Goal: Information Seeking & Learning: Check status

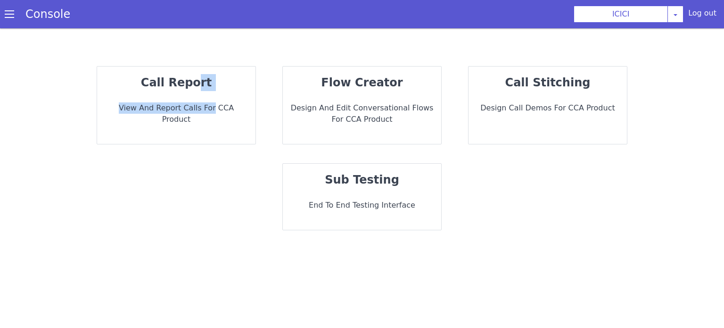
click at [197, 90] on div "call report View and report calls for CCA Product" at bounding box center [176, 104] width 158 height 77
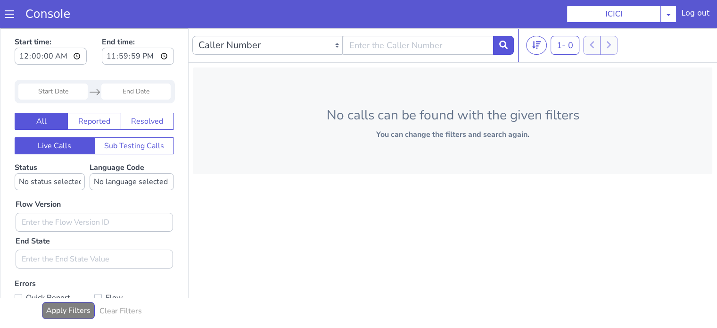
click at [64, 92] on input "Start Date" at bounding box center [52, 91] width 69 height 16
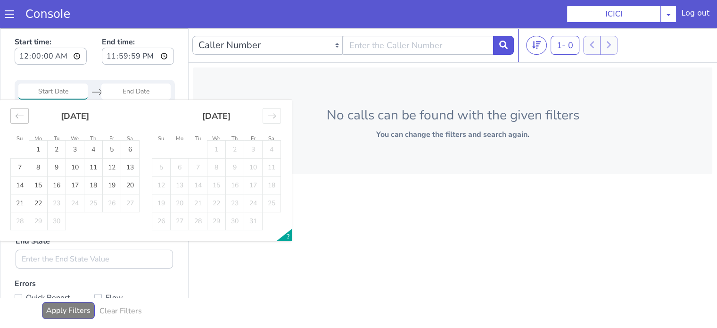
click at [23, 113] on icon "Move backward to switch to the previous month." at bounding box center [19, 115] width 9 height 9
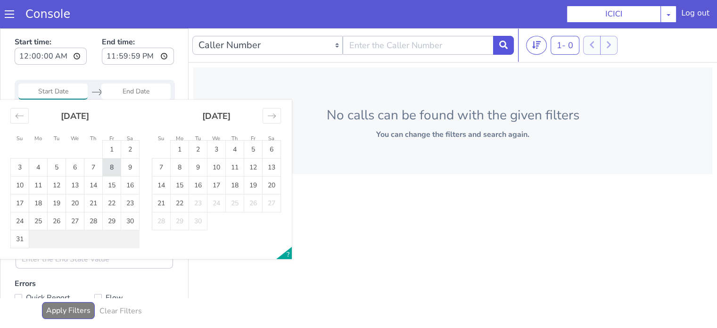
click at [116, 165] on td "8" at bounding box center [112, 167] width 18 height 18
type input "08 Aug 2025"
click at [116, 165] on td "8" at bounding box center [112, 167] width 18 height 18
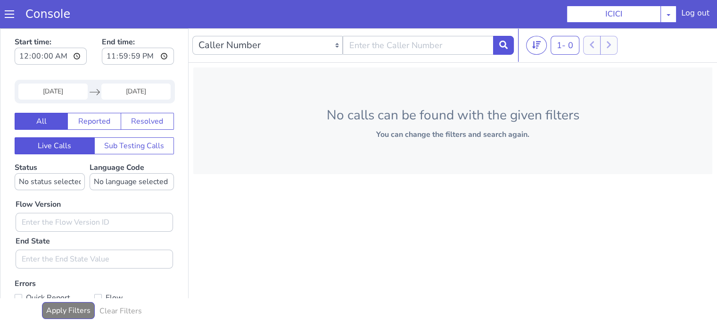
type input "08 Aug 2025"
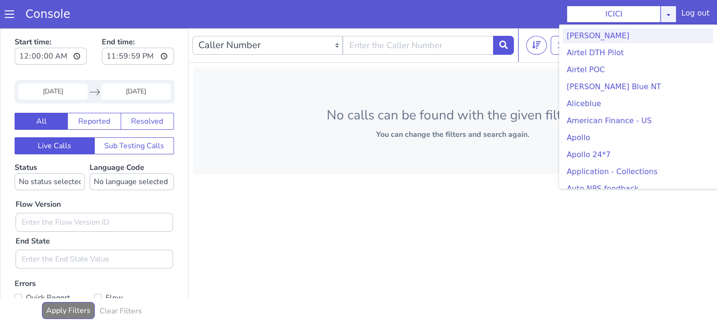
click at [668, 16] on icon at bounding box center [669, 15] width 8 height 8
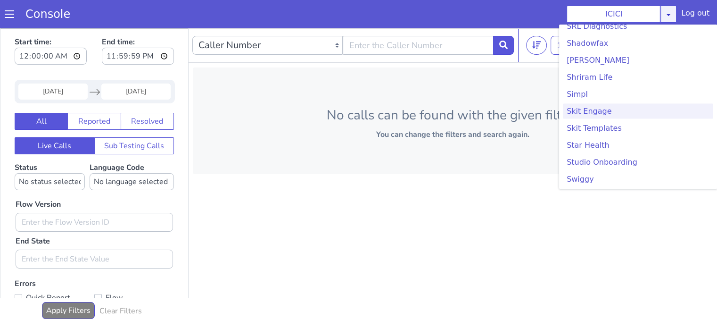
scroll to position [1980, 0]
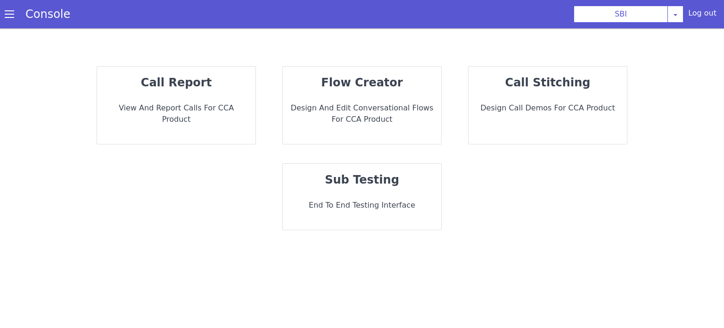
click at [219, 88] on p "call report" at bounding box center [176, 82] width 143 height 17
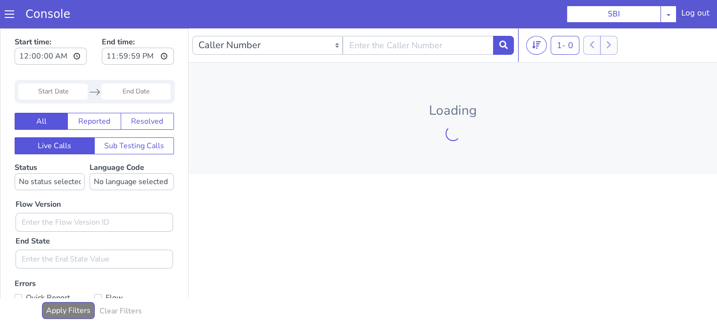
click at [39, 87] on input "Start Date" at bounding box center [52, 91] width 69 height 16
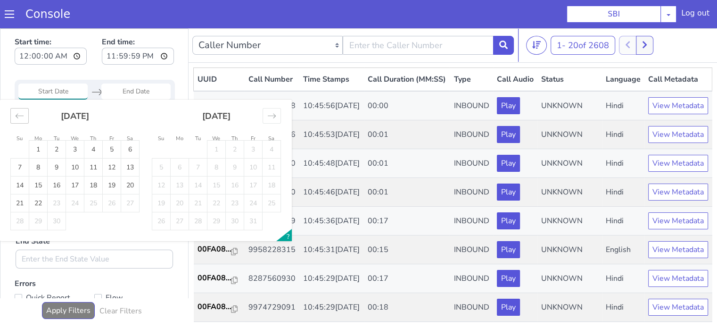
click at [16, 117] on icon "Move backward to switch to the previous month." at bounding box center [19, 115] width 9 height 9
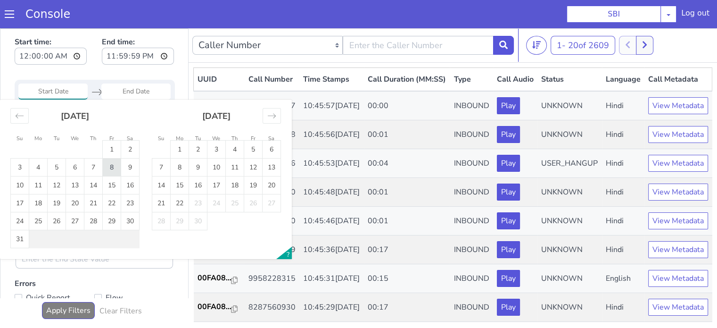
click at [111, 166] on td "8" at bounding box center [112, 167] width 18 height 18
type input "08 Aug 2025"
click at [110, 166] on td "8" at bounding box center [112, 167] width 18 height 18
type input "08 Aug 2025"
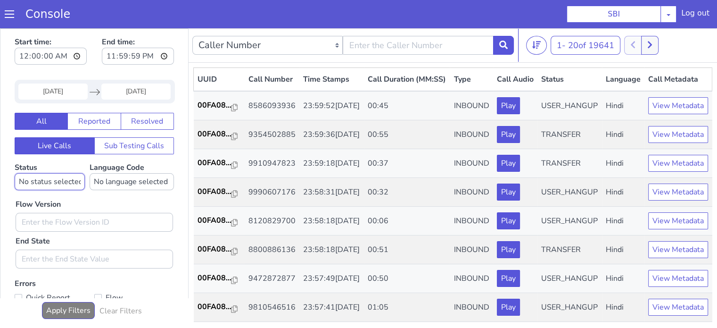
click at [68, 183] on select "No status selected HANGUP USER_HANGUP TRANSFER UNKNOWN" at bounding box center [50, 181] width 70 height 17
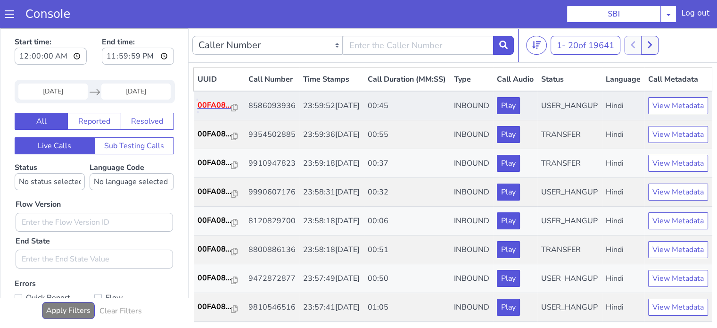
click at [208, 111] on p "00FA08..." at bounding box center [215, 104] width 34 height 11
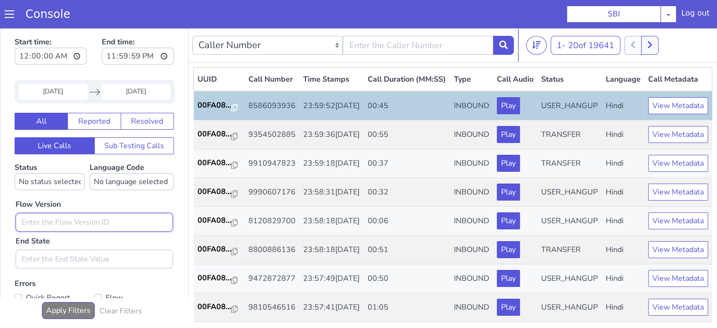
click at [104, 220] on input "text" at bounding box center [94, 222] width 157 height 19
type input "0.1.2"
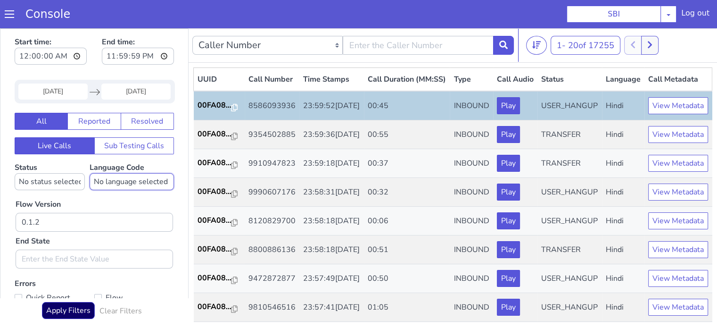
click at [117, 181] on select "No language selected Hindi English Tamil Telugu Kanada Marathi Malayalam Gujara…" at bounding box center [132, 181] width 84 height 17
select select "hi"
click at [90, 173] on select "No language selected Hindi English Tamil Telugu Kanada Marathi Malayalam Gujara…" at bounding box center [132, 181] width 84 height 17
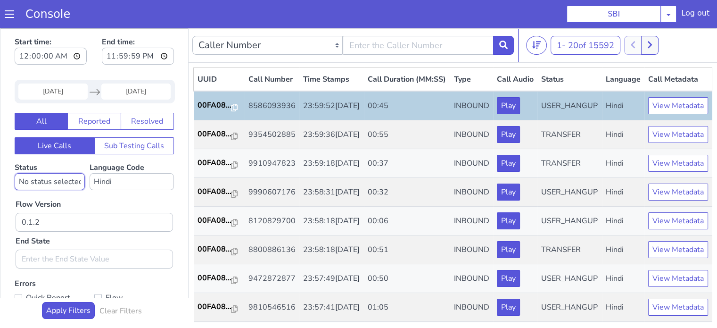
click at [70, 183] on select "No status selected HANGUP USER_HANGUP TRANSFER UNKNOWN" at bounding box center [50, 181] width 70 height 17
select select "TRANSFER"
click at [15, 173] on select "No status selected HANGUP USER_HANGUP TRANSFER UNKNOWN" at bounding box center [50, 181] width 70 height 17
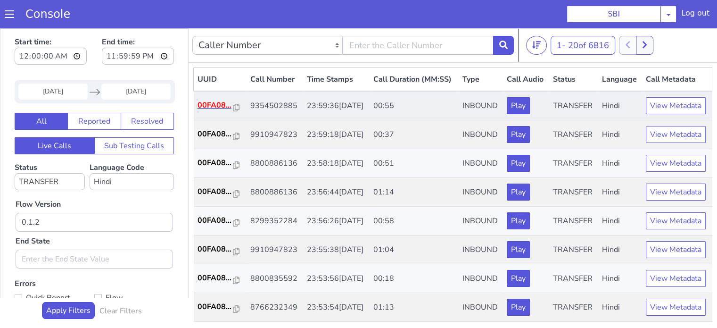
click at [209, 111] on p "00FA08..." at bounding box center [216, 104] width 36 height 11
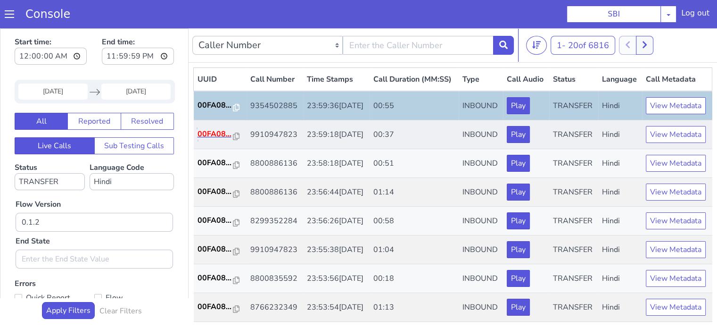
click at [222, 140] on p "00FA08..." at bounding box center [216, 133] width 36 height 11
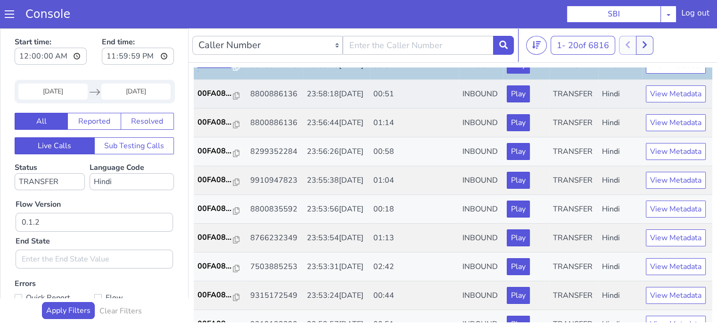
scroll to position [47, 0]
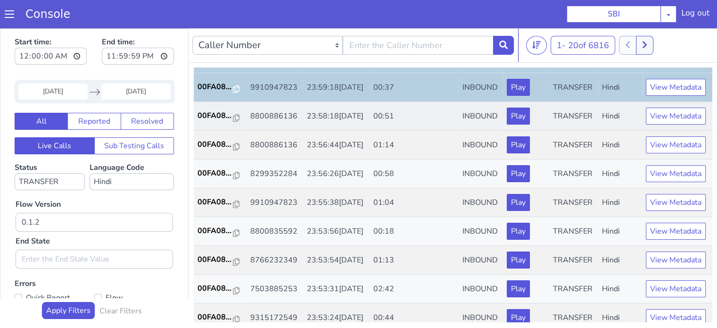
click at [202, 131] on td "00FA08..." at bounding box center [220, 116] width 53 height 29
click at [205, 121] on p "00FA08..." at bounding box center [216, 115] width 36 height 11
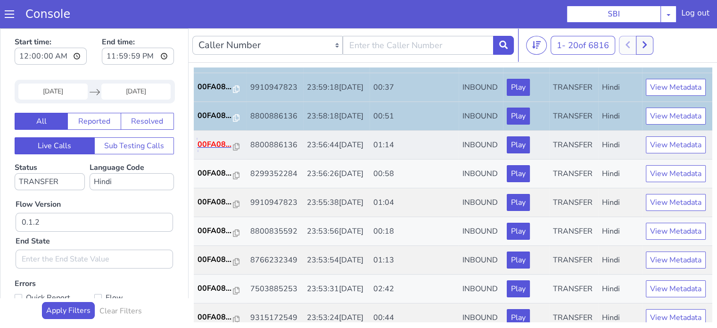
click at [203, 150] on p "00FA08..." at bounding box center [216, 144] width 36 height 11
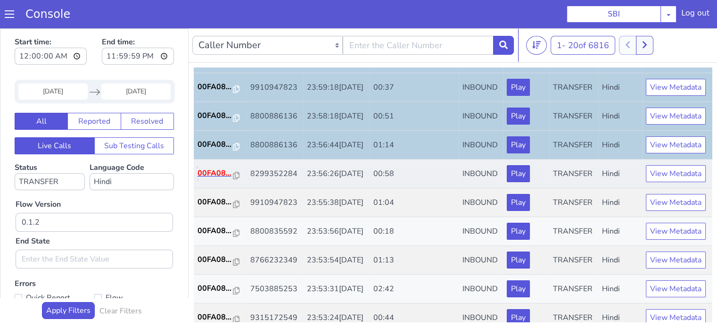
click at [217, 179] on p "00FA08..." at bounding box center [216, 172] width 36 height 11
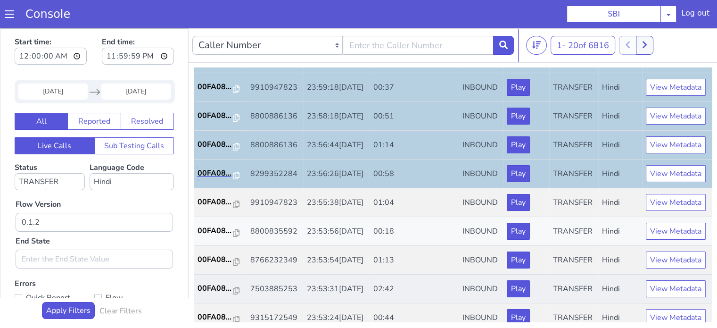
scroll to position [141, 0]
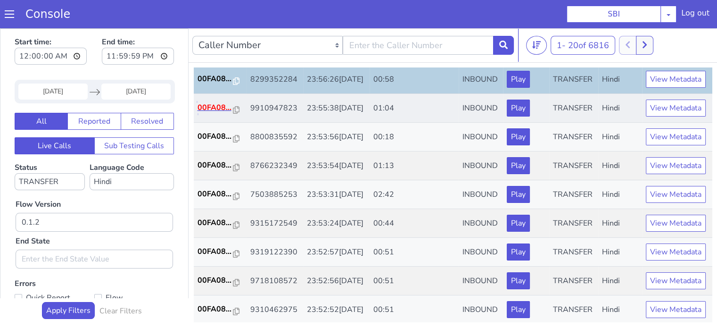
click at [218, 113] on p "00FA08..." at bounding box center [216, 107] width 36 height 11
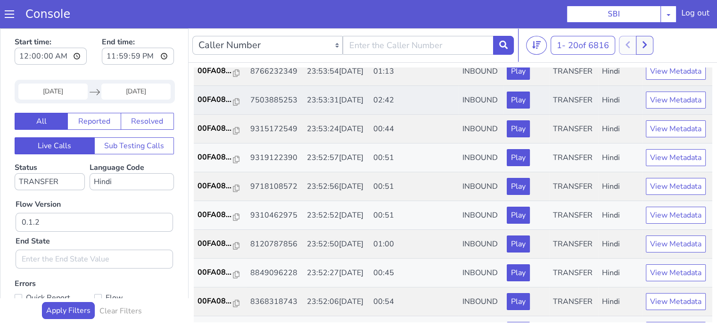
scroll to position [189, 0]
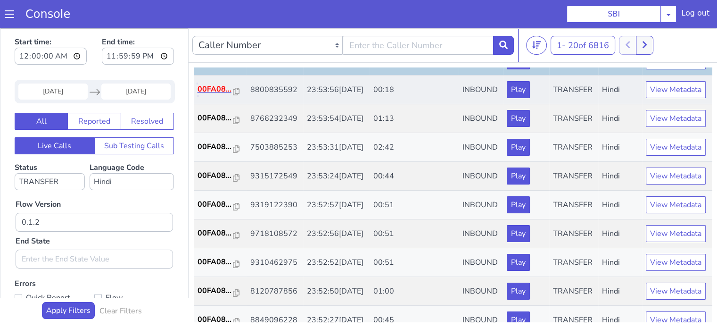
click at [213, 95] on p "00FA08..." at bounding box center [216, 88] width 36 height 11
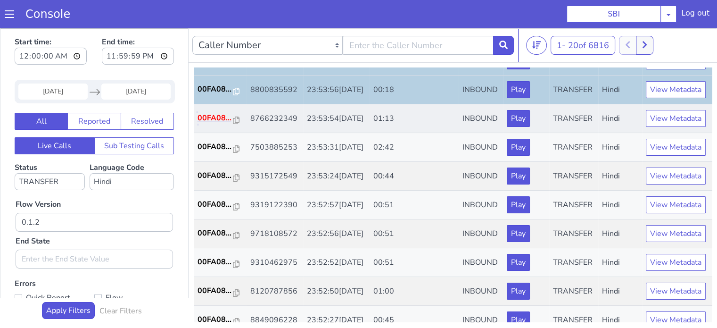
click at [206, 124] on p "00FA08..." at bounding box center [216, 117] width 36 height 11
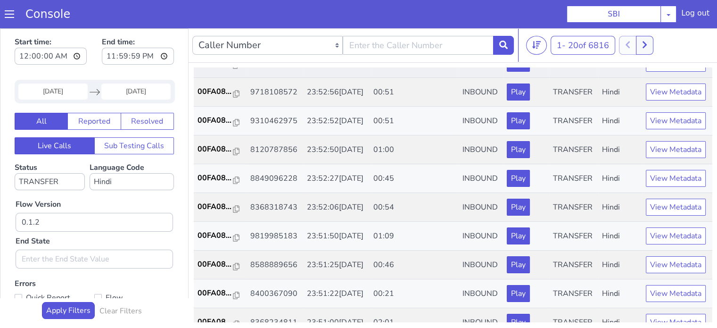
scroll to position [283, 0]
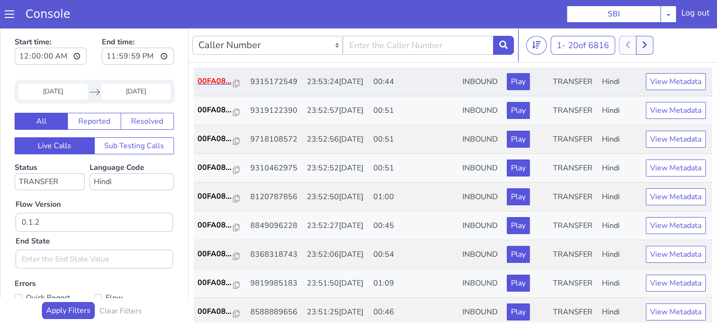
click at [222, 87] on p "00FA08..." at bounding box center [216, 80] width 36 height 11
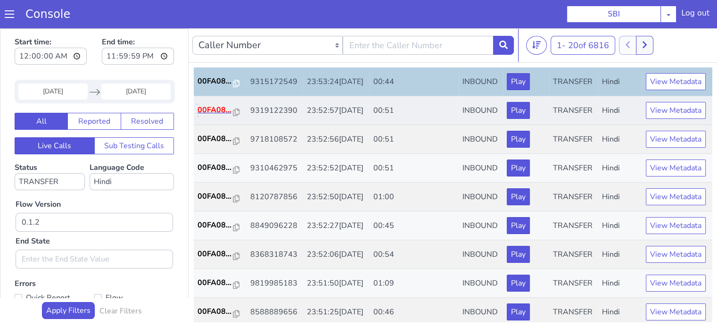
click at [211, 115] on p "00FA08..." at bounding box center [216, 109] width 36 height 11
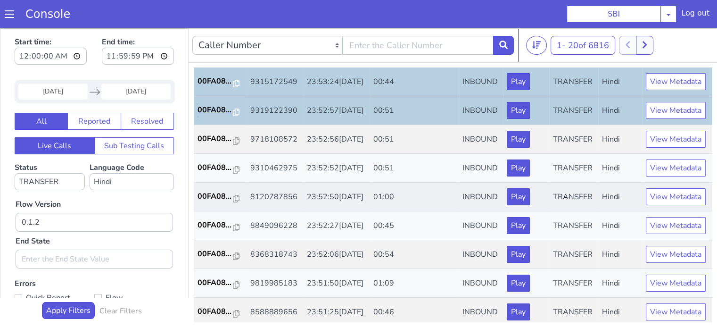
scroll to position [377, 0]
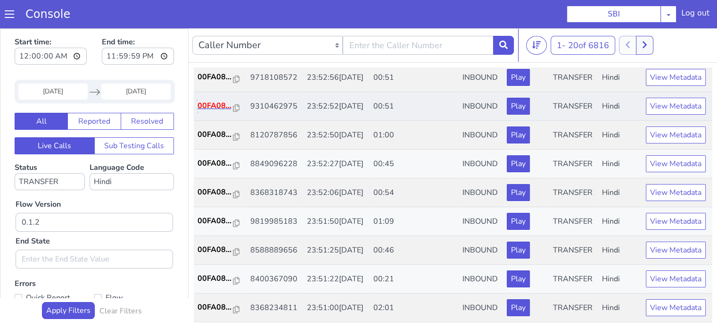
click at [210, 111] on p "00FA08..." at bounding box center [216, 105] width 36 height 11
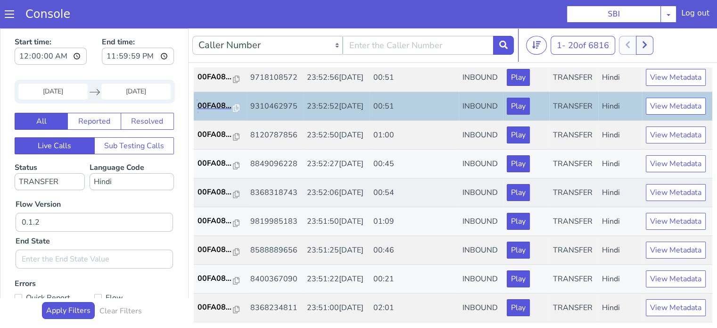
scroll to position [424, 0]
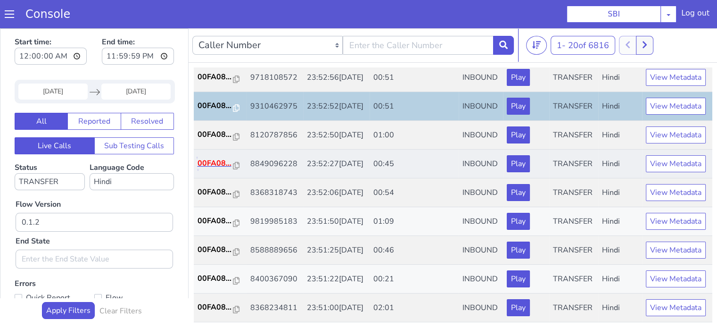
click at [204, 169] on p "00FA08..." at bounding box center [216, 162] width 36 height 11
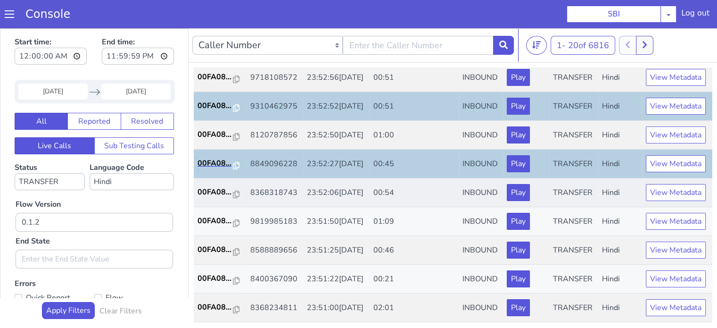
scroll to position [467, 0]
click at [211, 186] on p "00FA08..." at bounding box center [216, 191] width 36 height 11
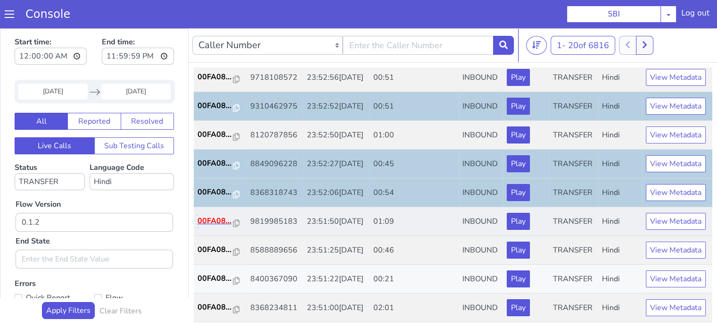
click at [217, 215] on p "00FA08..." at bounding box center [216, 220] width 36 height 11
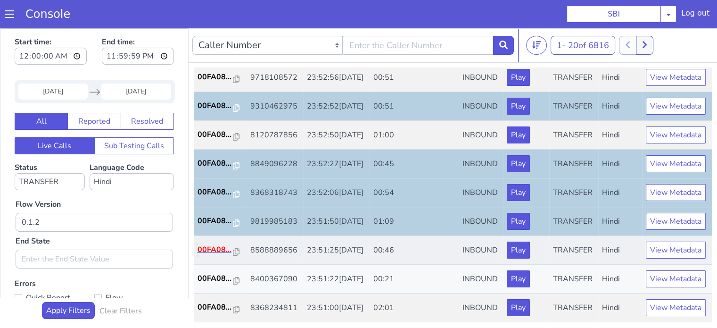
click at [214, 244] on p "00FA08..." at bounding box center [216, 249] width 36 height 11
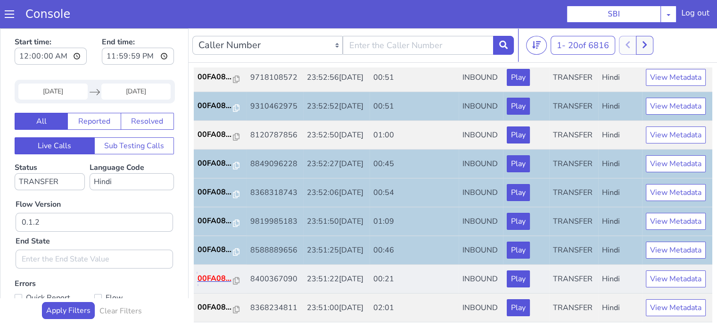
click at [213, 272] on p "00FA08..." at bounding box center [216, 277] width 36 height 11
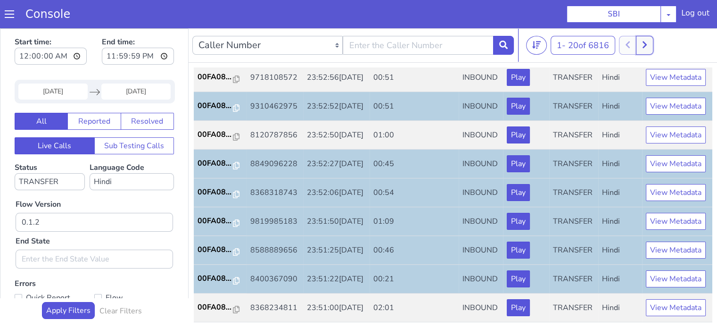
click at [653, 39] on button at bounding box center [644, 45] width 17 height 19
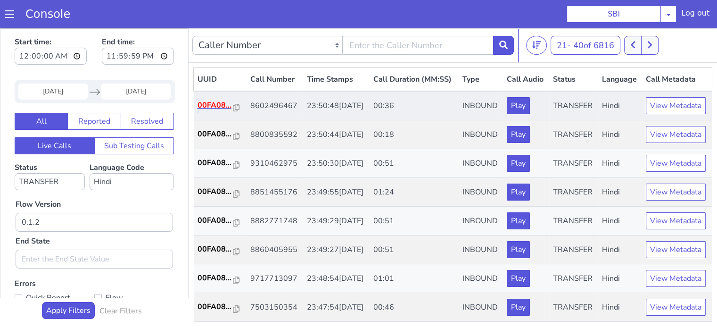
click at [211, 111] on p "00FA08..." at bounding box center [216, 104] width 36 height 11
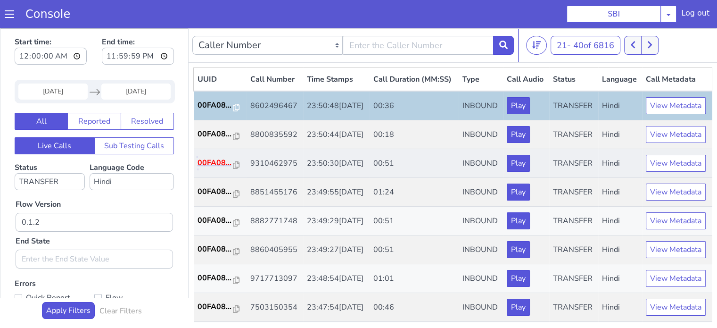
click at [211, 168] on p "00FA08..." at bounding box center [216, 162] width 36 height 11
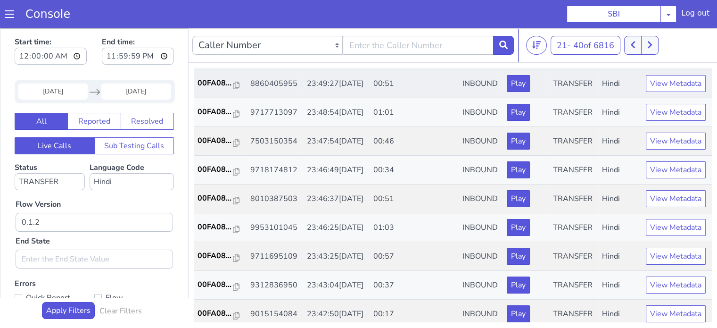
scroll to position [189, 0]
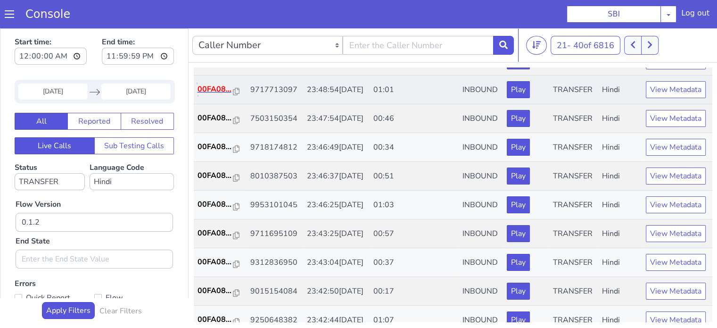
click at [215, 95] on p "00FA08..." at bounding box center [216, 88] width 36 height 11
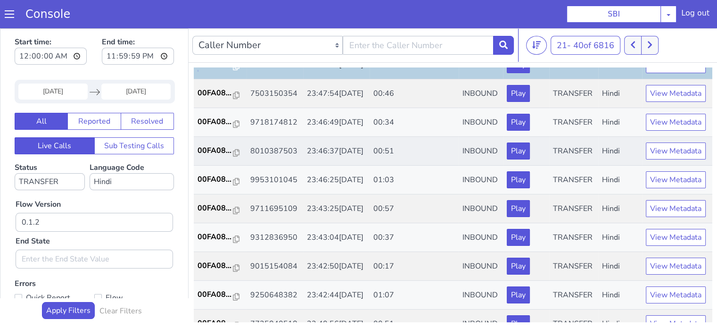
scroll to position [236, 0]
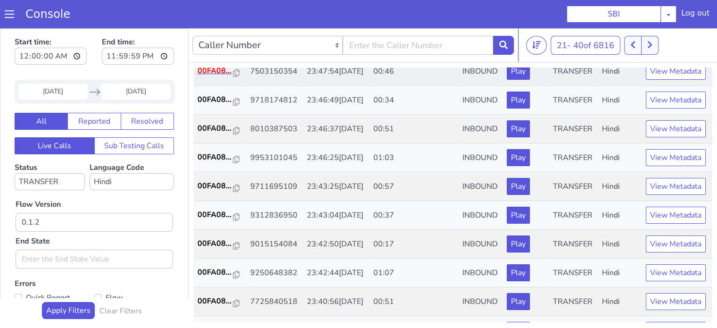
click at [213, 76] on p "00FA08..." at bounding box center [216, 70] width 36 height 11
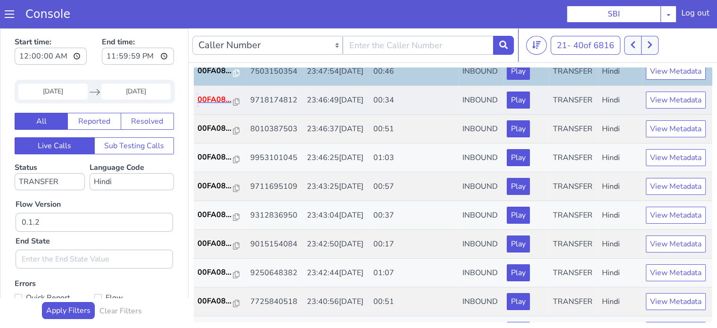
click at [225, 105] on p "00FA08..." at bounding box center [216, 99] width 36 height 11
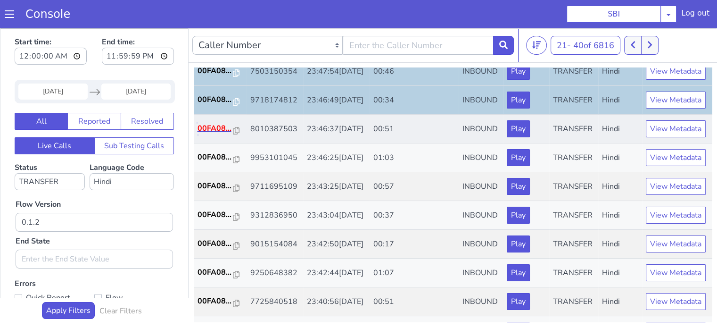
click at [215, 134] on p "00FA08..." at bounding box center [216, 128] width 36 height 11
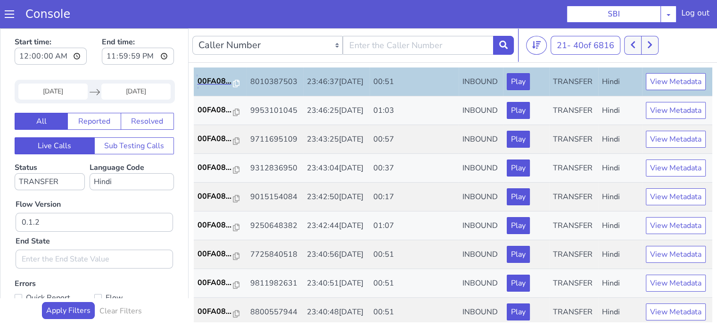
scroll to position [330, 0]
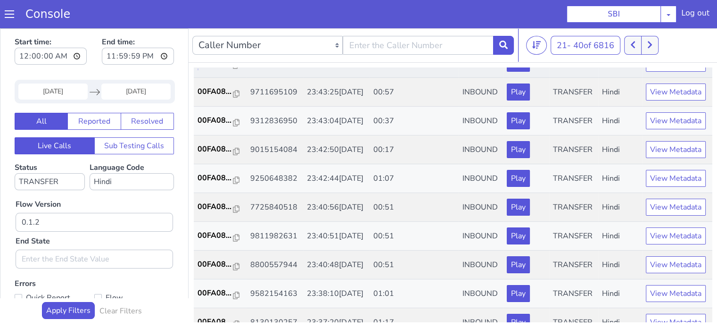
click at [223, 68] on p "00FA08..." at bounding box center [216, 62] width 36 height 11
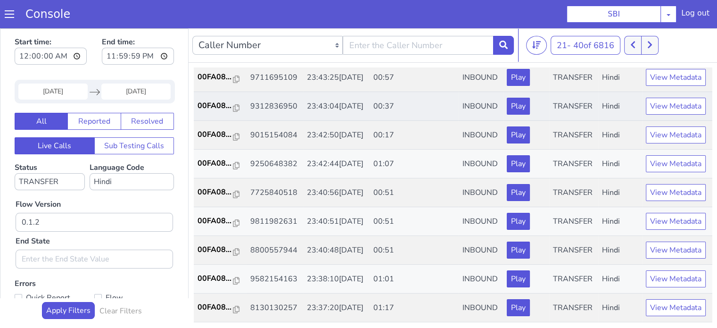
scroll to position [377, 0]
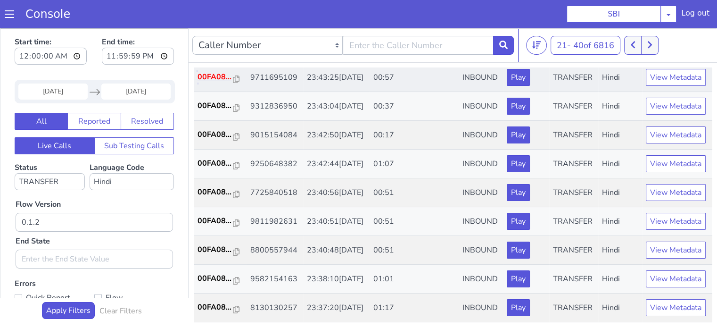
click at [217, 82] on p "00FA08..." at bounding box center [216, 76] width 36 height 11
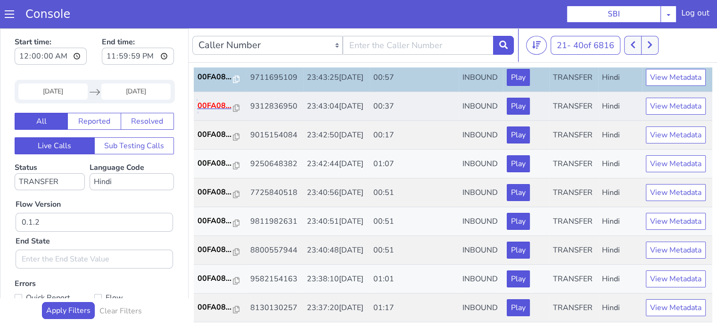
click at [208, 111] on p "00FA08..." at bounding box center [216, 105] width 36 height 11
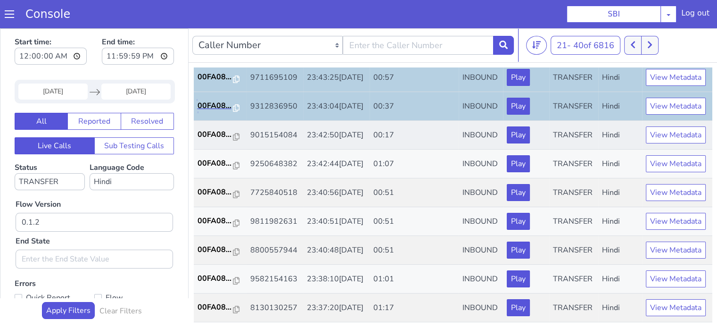
scroll to position [424, 0]
click at [206, 136] on p "00FA08..." at bounding box center [216, 134] width 36 height 11
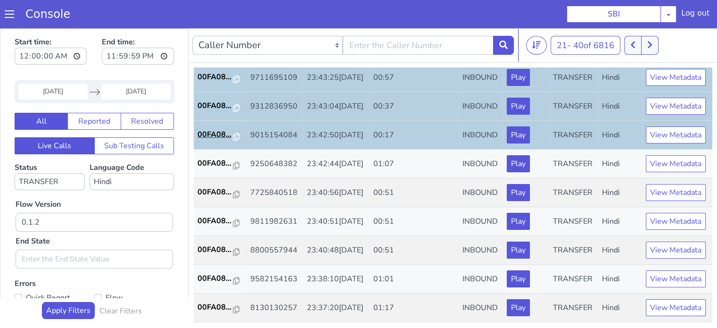
scroll to position [467, 0]
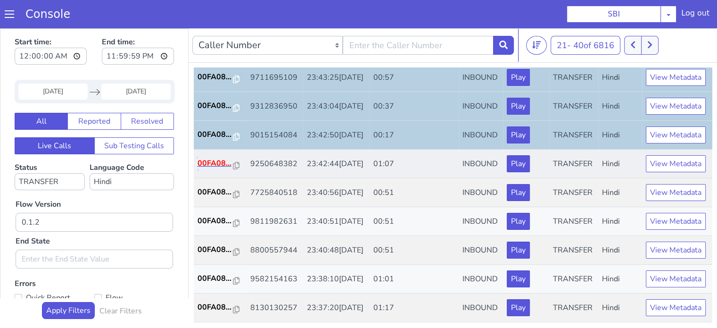
click at [198, 157] on p "00FA08..." at bounding box center [216, 162] width 36 height 11
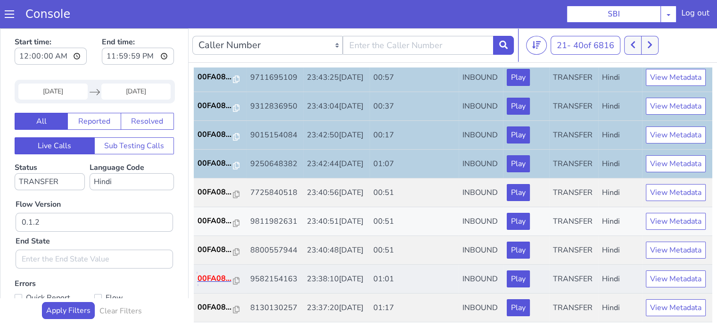
click at [222, 272] on p "00FA08..." at bounding box center [216, 277] width 36 height 11
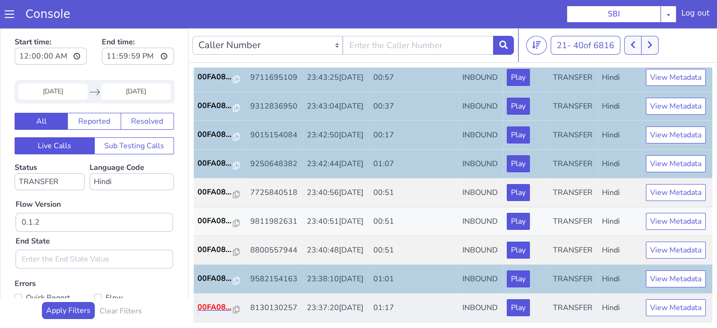
click at [207, 305] on p "00FA08..." at bounding box center [216, 306] width 36 height 11
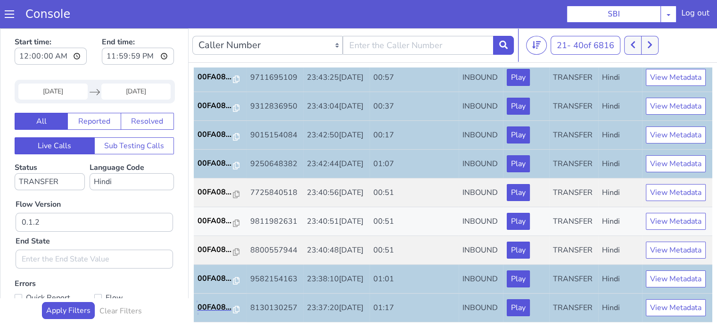
scroll to position [2, 0]
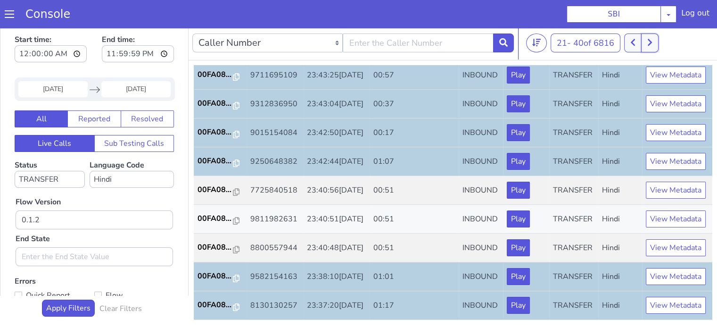
click at [652, 47] on button at bounding box center [649, 42] width 17 height 19
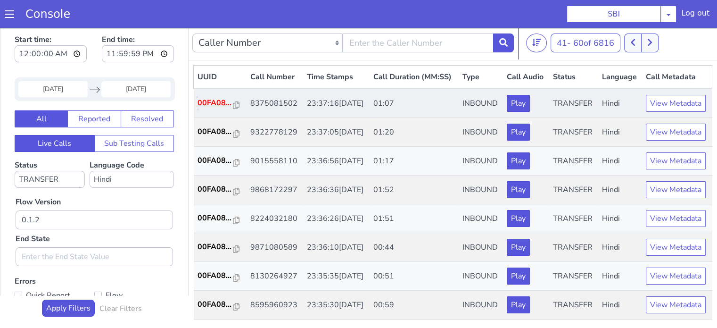
click at [213, 108] on p "00FA08..." at bounding box center [216, 102] width 36 height 11
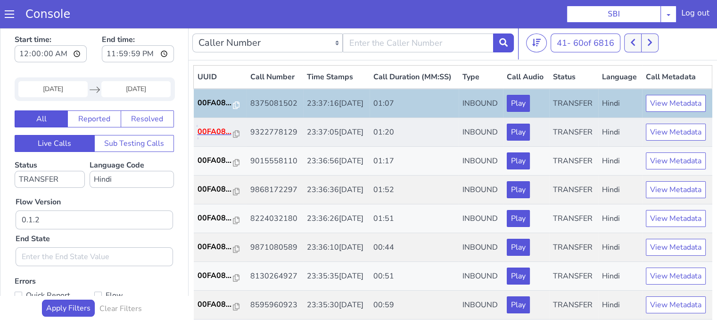
click at [222, 137] on p "00FA08..." at bounding box center [216, 131] width 36 height 11
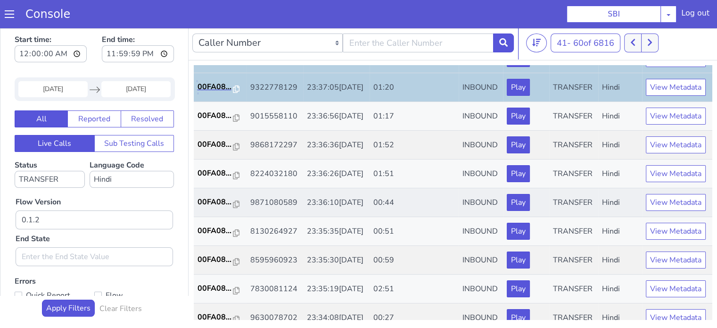
scroll to position [94, 0]
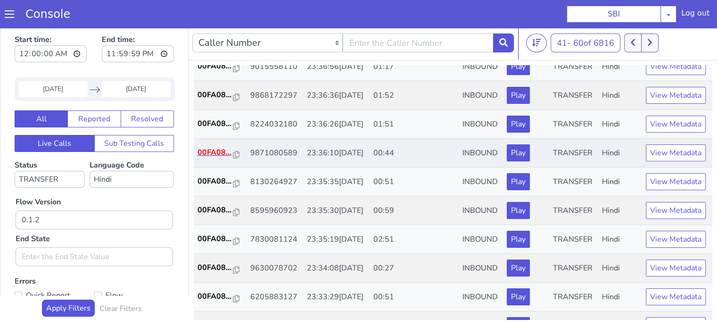
click at [211, 158] on p "00FA08..." at bounding box center [216, 152] width 36 height 11
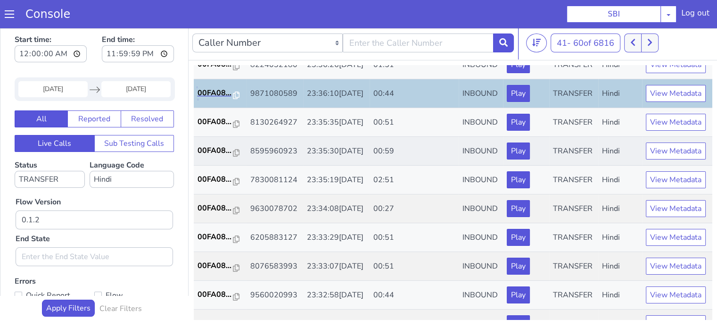
scroll to position [189, 0]
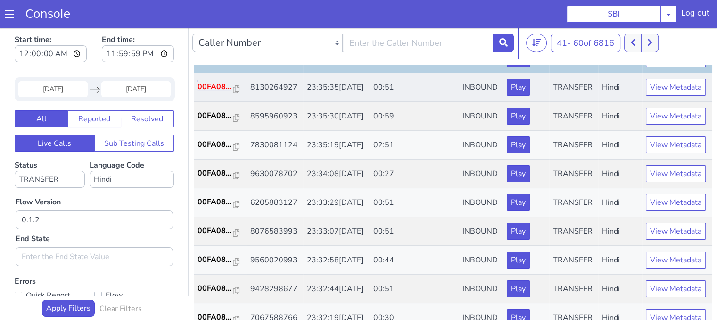
click at [219, 92] on p "00FA08..." at bounding box center [216, 86] width 36 height 11
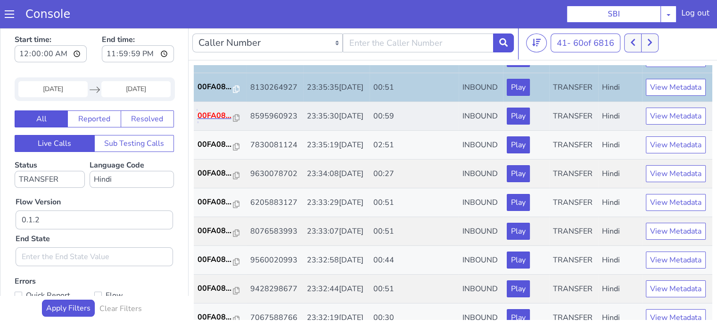
click at [214, 121] on p "00FA08..." at bounding box center [216, 115] width 36 height 11
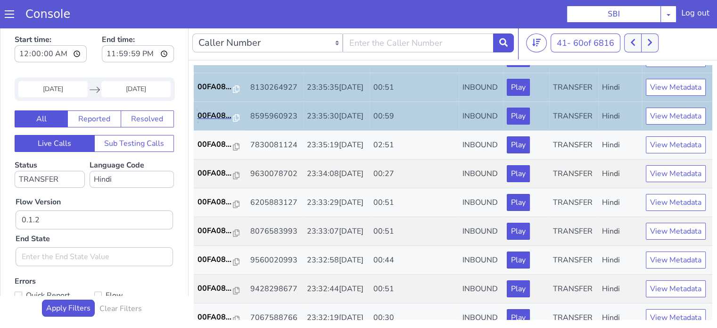
scroll to position [283, 0]
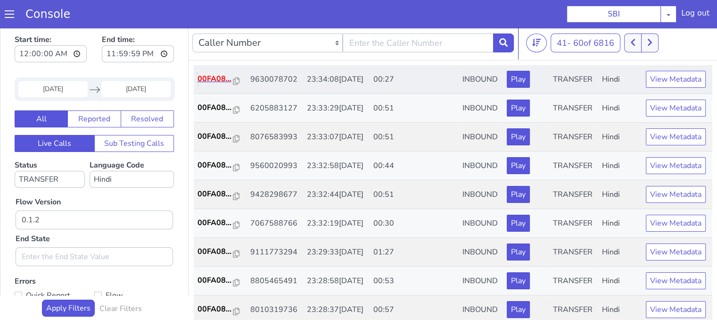
click at [215, 84] on p "00FA08..." at bounding box center [216, 78] width 36 height 11
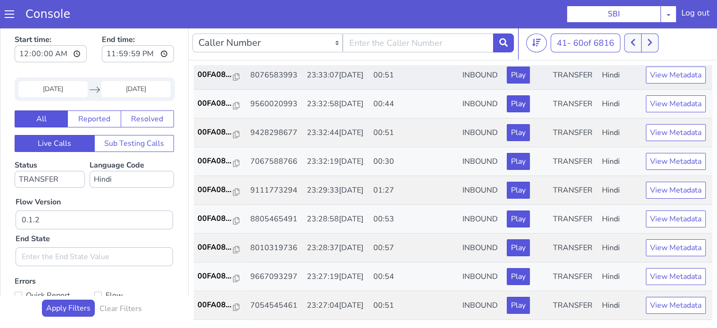
scroll to position [377, 0]
click at [206, 109] on p "00FA08..." at bounding box center [216, 103] width 36 height 11
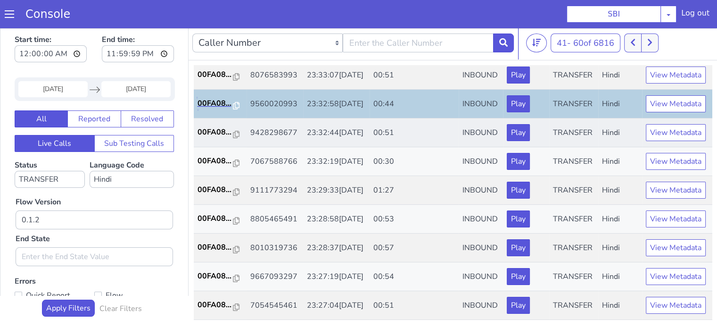
scroll to position [424, 0]
click at [211, 136] on p "00FA08..." at bounding box center [216, 131] width 36 height 11
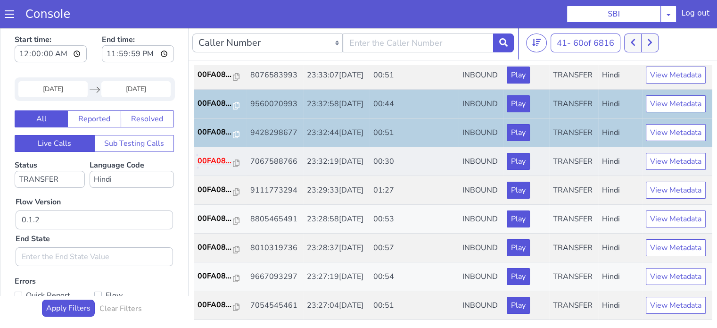
click at [213, 166] on p "00FA08..." at bounding box center [216, 160] width 36 height 11
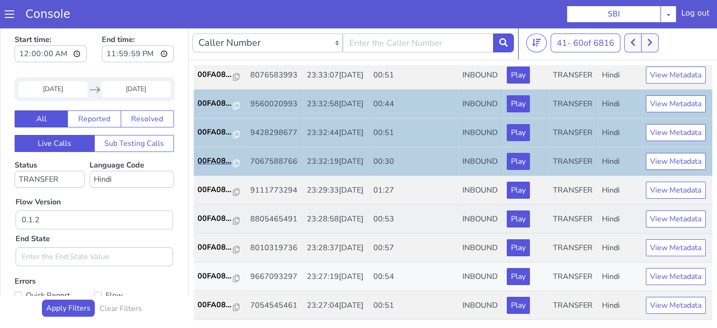
scroll to position [467, 0]
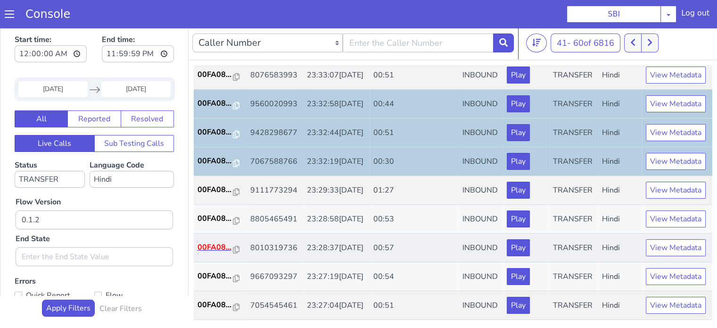
click at [222, 241] on p "00FA08..." at bounding box center [216, 246] width 36 height 11
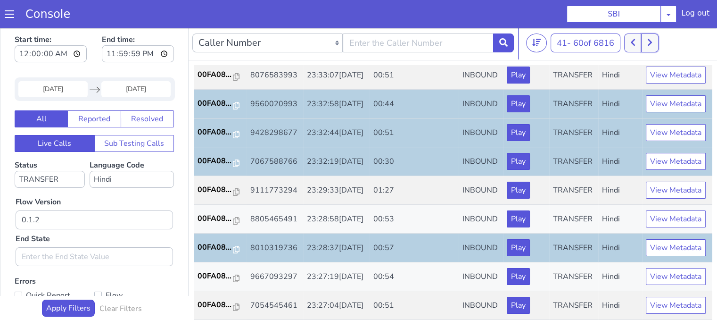
click at [657, 42] on button at bounding box center [649, 42] width 17 height 19
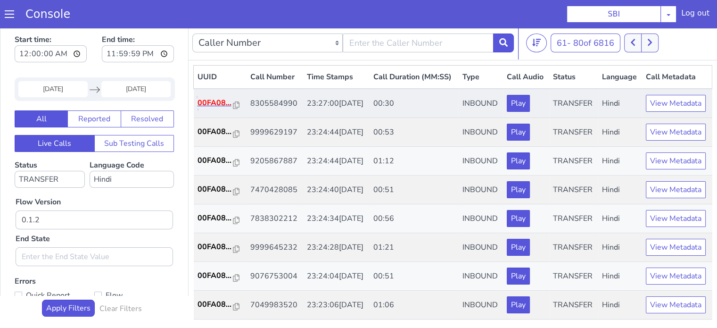
click at [204, 108] on p "00FA08..." at bounding box center [216, 102] width 36 height 11
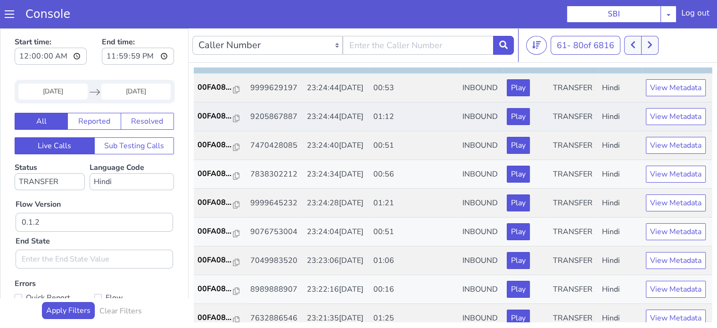
scroll to position [47, 0]
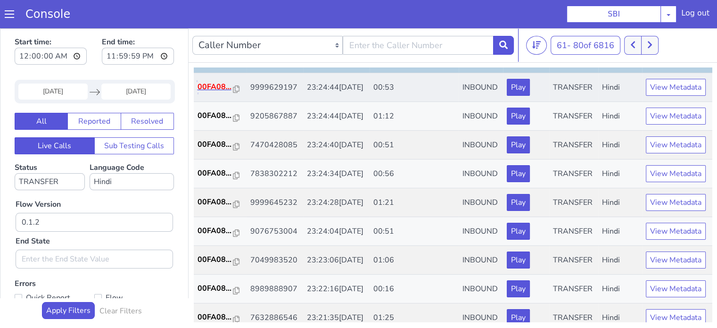
click at [221, 92] on p "00FA08..." at bounding box center [216, 86] width 36 height 11
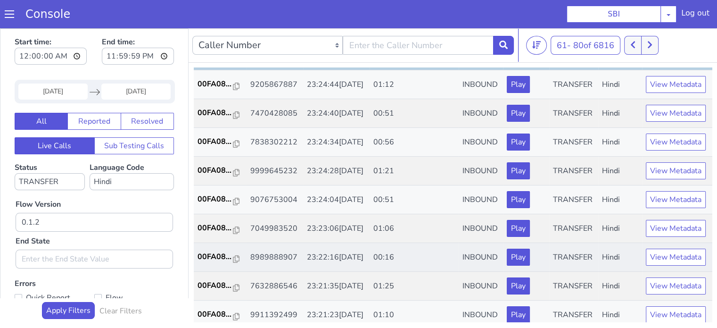
scroll to position [0, 0]
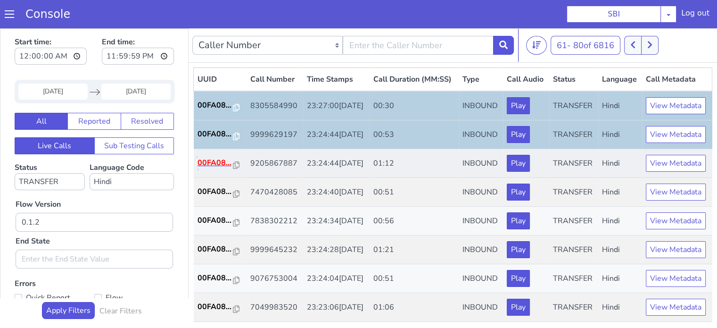
click at [212, 168] on p "00FA08..." at bounding box center [216, 162] width 36 height 11
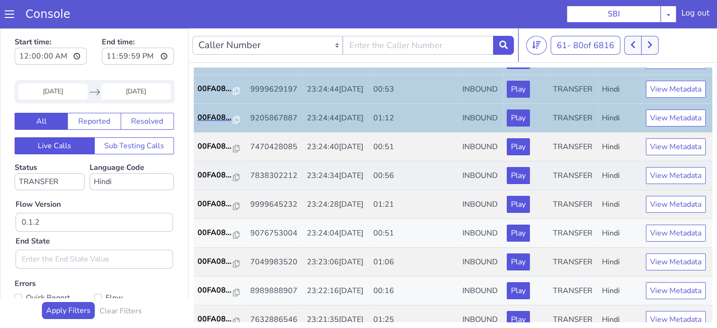
scroll to position [94, 0]
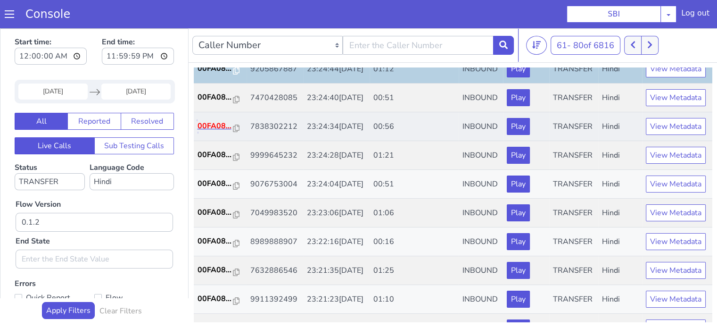
click at [216, 132] on p "00FA08..." at bounding box center [216, 125] width 36 height 11
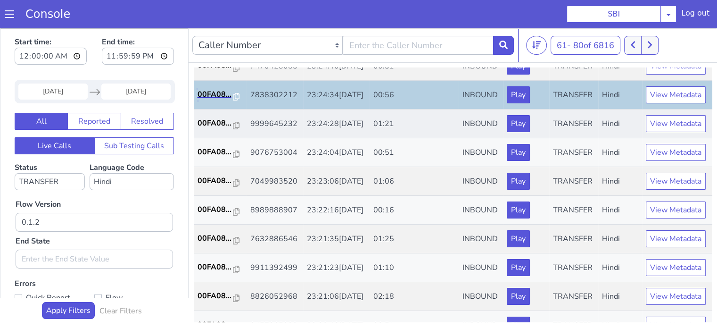
scroll to position [141, 0]
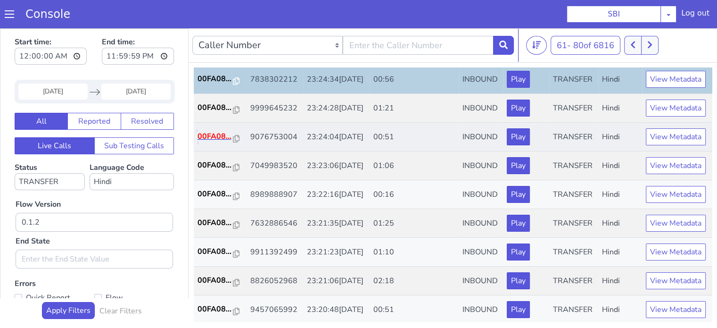
click at [221, 142] on p "00FA08..." at bounding box center [216, 136] width 36 height 11
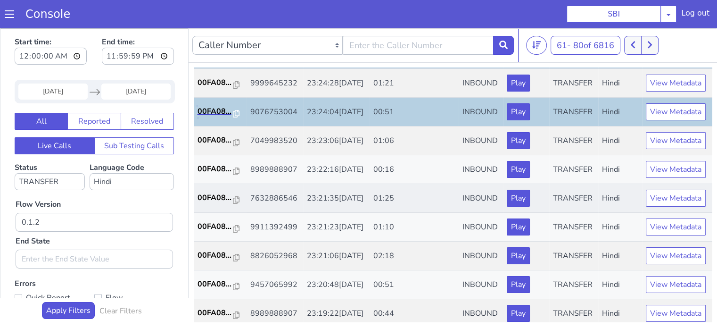
scroll to position [189, 0]
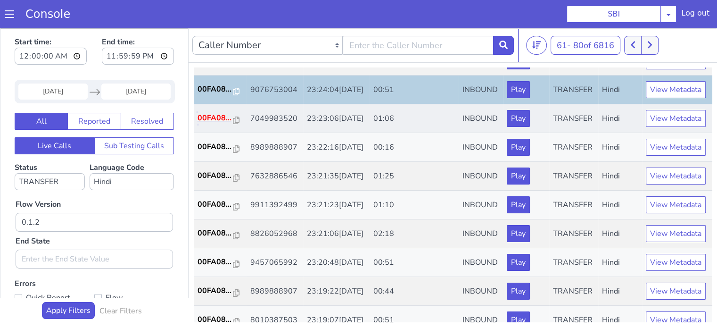
click at [207, 124] on p "00FA08..." at bounding box center [216, 117] width 36 height 11
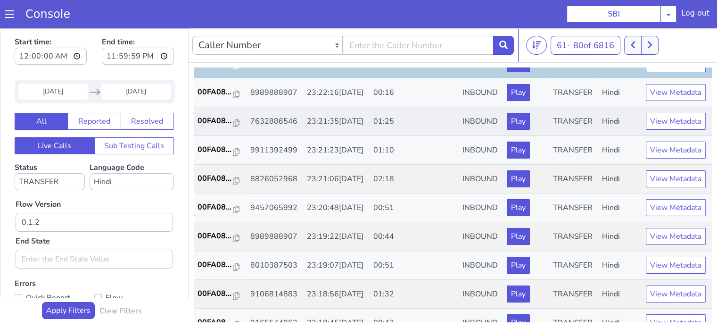
scroll to position [283, 0]
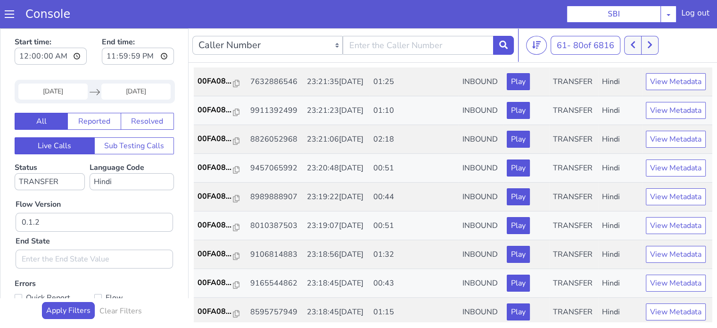
click at [207, 58] on p "00FA08..." at bounding box center [216, 52] width 36 height 11
click at [215, 87] on p "00FA08..." at bounding box center [216, 80] width 36 height 11
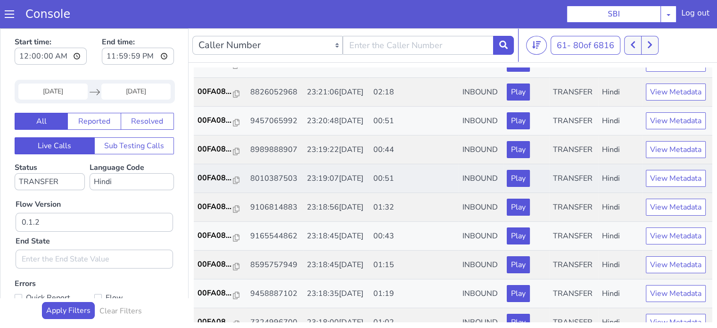
scroll to position [377, 0]
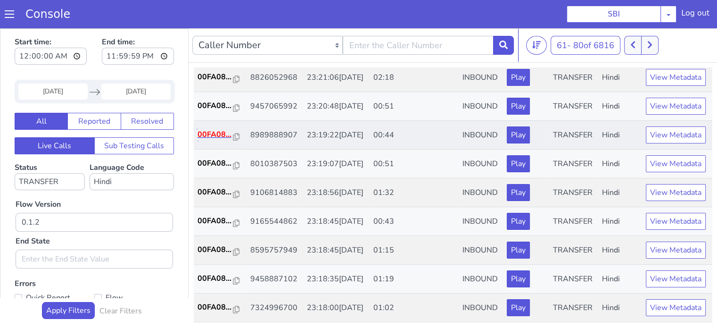
click at [216, 140] on p "00FA08..." at bounding box center [216, 134] width 36 height 11
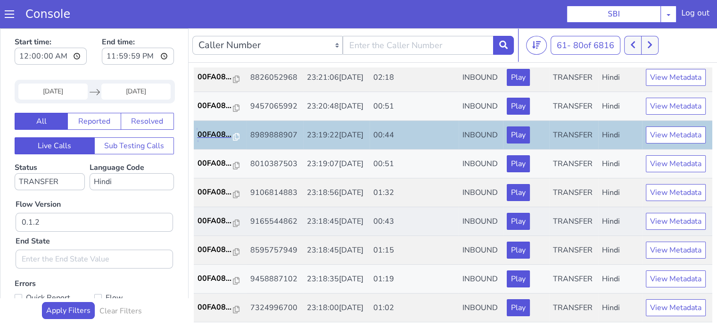
scroll to position [467, 0]
click at [212, 215] on p "00FA08..." at bounding box center [216, 220] width 36 height 11
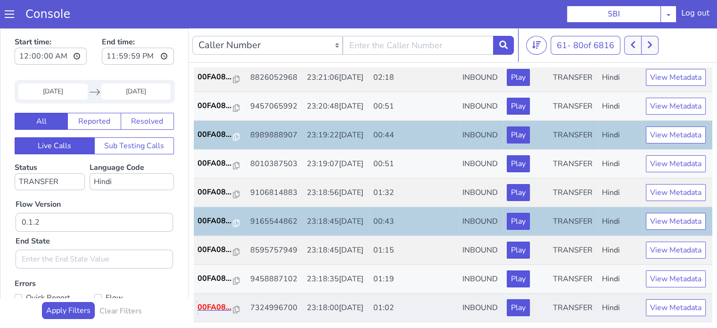
click at [213, 305] on p "00FA08..." at bounding box center [216, 306] width 36 height 11
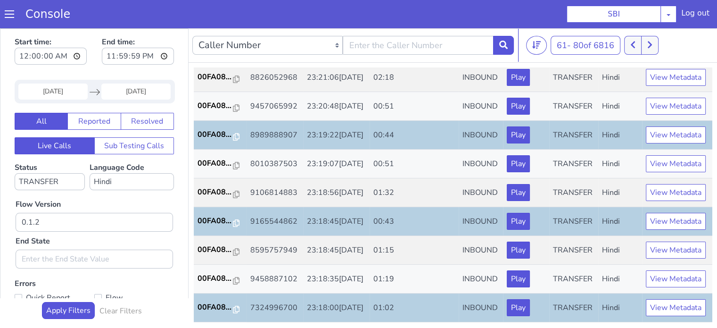
click at [662, 46] on div "61 - 80 of 6816 20 50 100" at bounding box center [619, 45] width 187 height 19
click at [659, 48] on button at bounding box center [649, 45] width 17 height 19
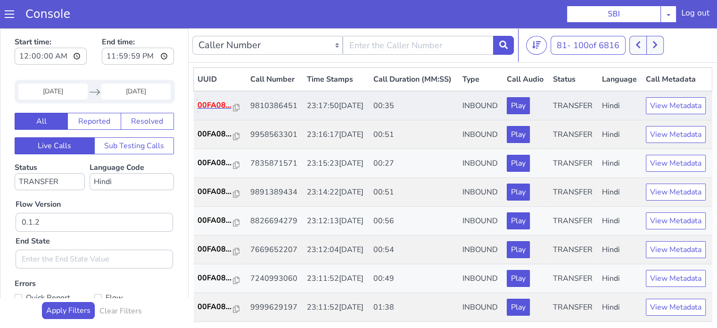
click at [209, 111] on p "00FA08..." at bounding box center [216, 104] width 36 height 11
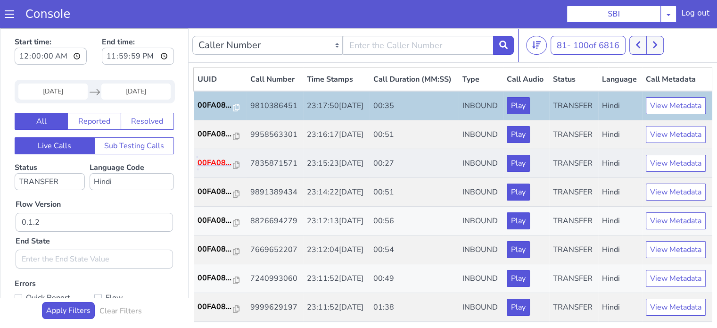
click at [203, 168] on p "00FA08..." at bounding box center [216, 162] width 36 height 11
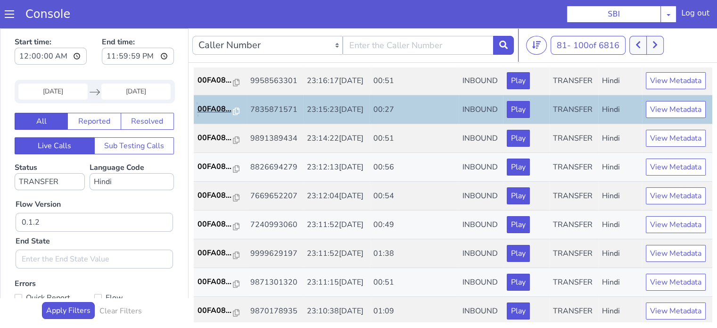
scroll to position [94, 0]
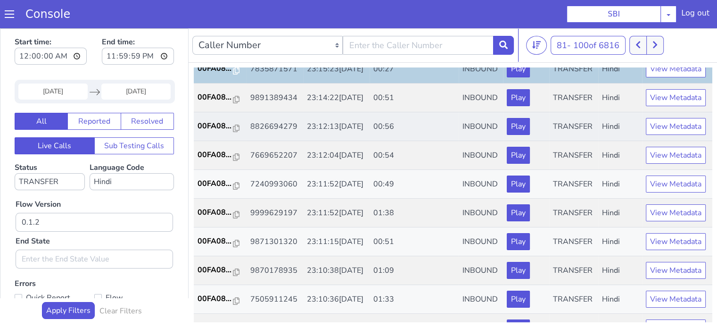
click at [219, 141] on td "00FA08..." at bounding box center [220, 126] width 53 height 29
click at [215, 132] on p "00FA08..." at bounding box center [216, 125] width 36 height 11
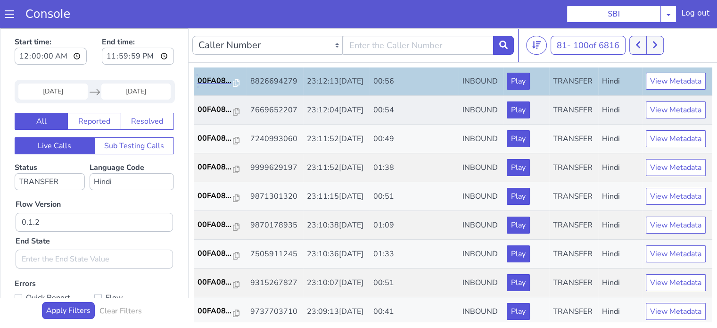
scroll to position [189, 0]
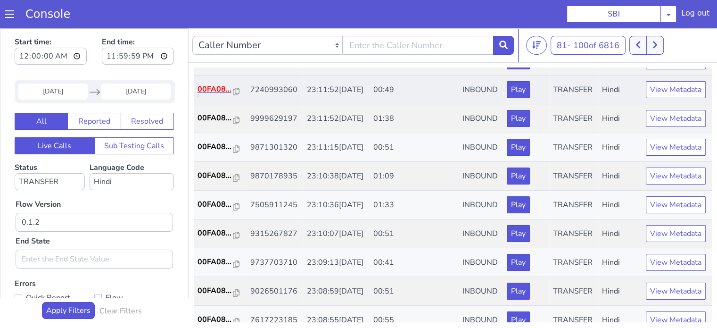
click at [212, 95] on p "00FA08..." at bounding box center [216, 88] width 36 height 11
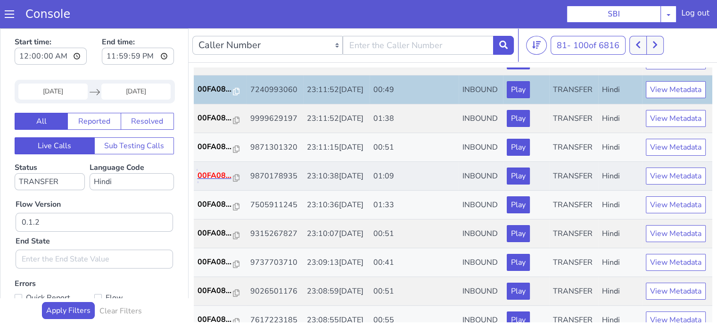
click at [215, 181] on p "00FA08..." at bounding box center [216, 175] width 36 height 11
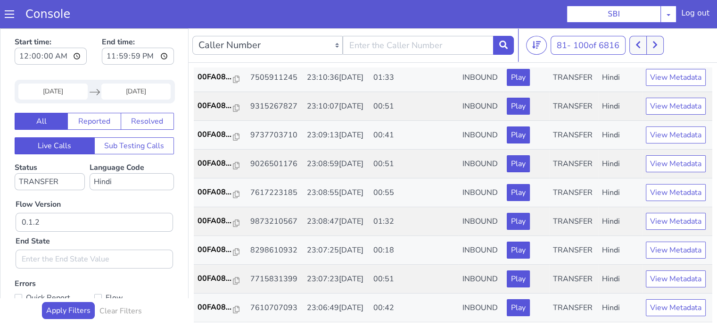
scroll to position [330, 0]
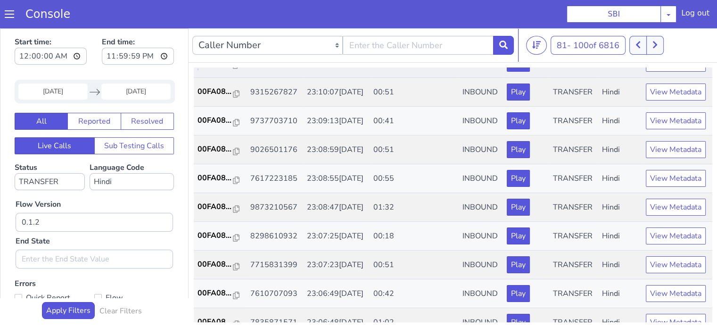
click at [213, 68] on p "00FA08..." at bounding box center [216, 62] width 36 height 11
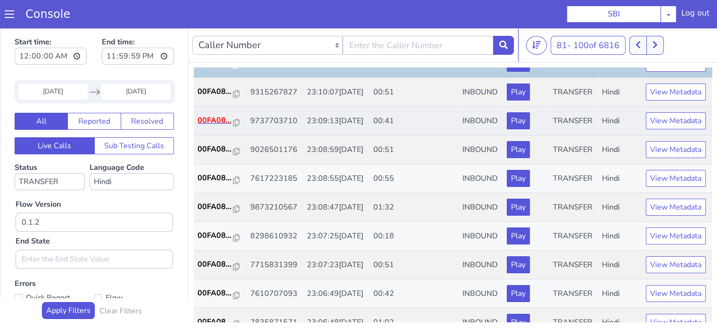
click at [217, 126] on p "00FA08..." at bounding box center [216, 120] width 36 height 11
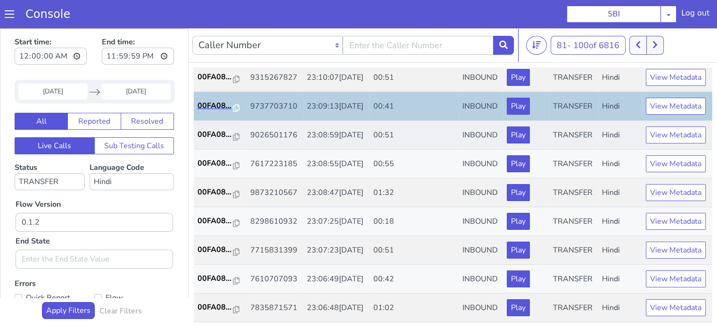
scroll to position [424, 0]
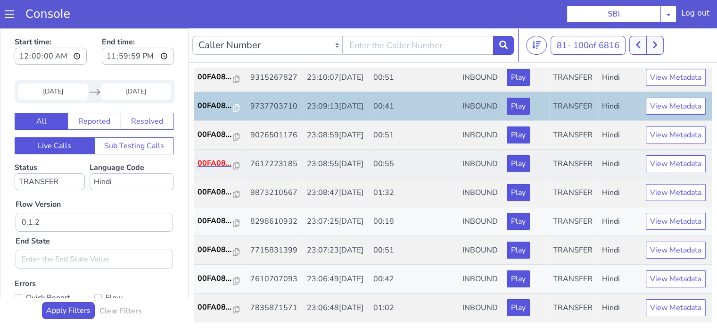
click at [215, 169] on p "00FA08..." at bounding box center [216, 162] width 36 height 11
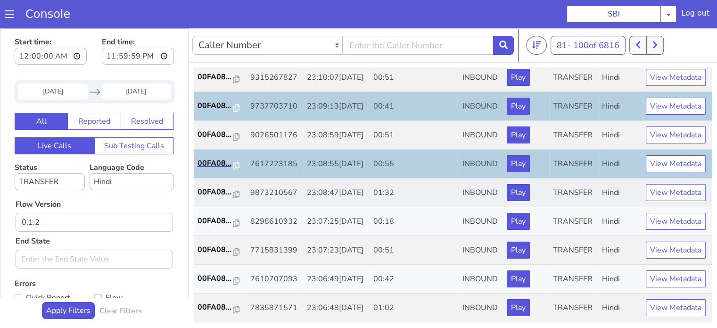
scroll to position [467, 0]
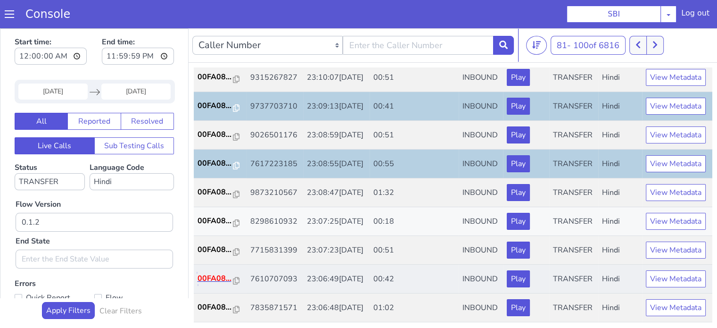
click at [215, 272] on p "00FA08..." at bounding box center [216, 277] width 36 height 11
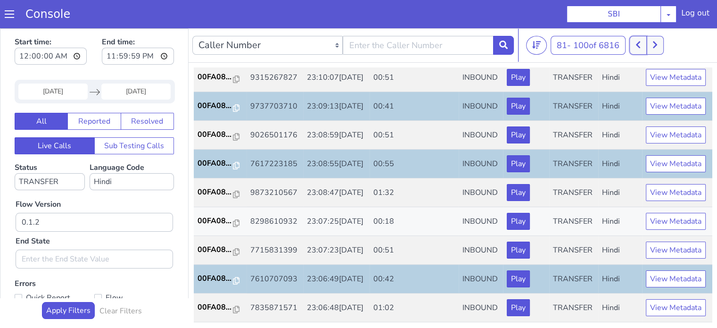
click at [636, 39] on button at bounding box center [637, 45] width 17 height 19
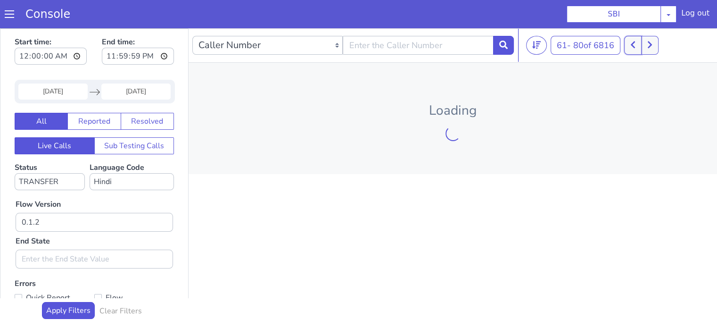
click at [635, 40] on button at bounding box center [632, 45] width 17 height 19
click at [634, 40] on button at bounding box center [632, 45] width 17 height 19
click at [634, 37] on button at bounding box center [632, 45] width 17 height 19
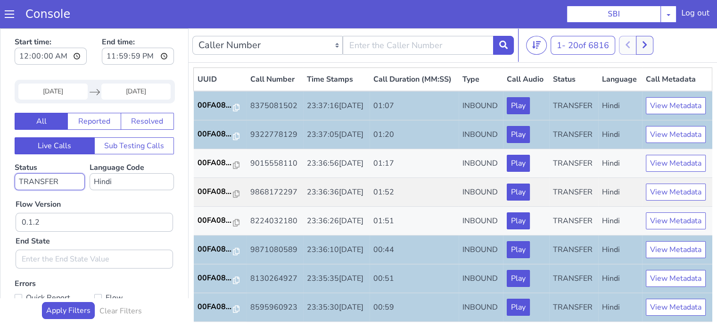
click at [68, 181] on select "No status selected HANGUP USER_HANGUP TRANSFER UNKNOWN" at bounding box center [50, 181] width 70 height 17
select select
click at [15, 173] on select "No status selected HANGUP USER_HANGUP TRANSFER UNKNOWN" at bounding box center [50, 181] width 70 height 17
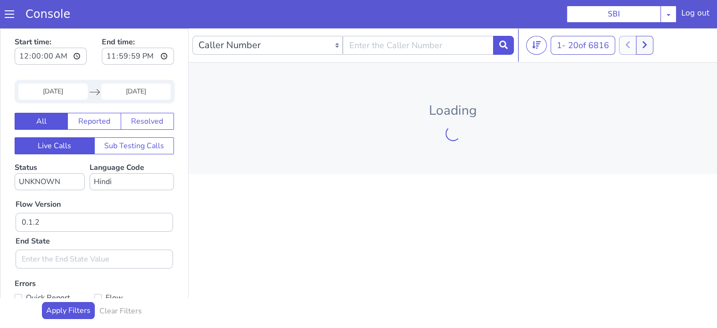
click at [113, 199] on div "Flow Version 0.1.2 End State" at bounding box center [94, 229] width 167 height 78
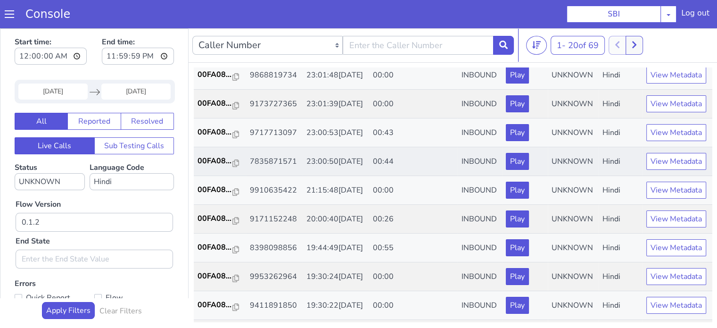
scroll to position [47, 0]
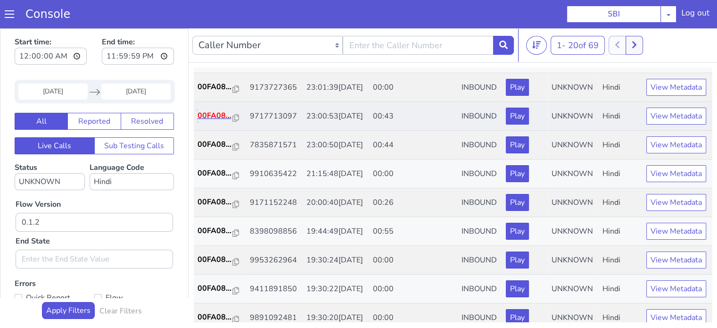
click at [200, 121] on p "00FA08..." at bounding box center [216, 115] width 36 height 11
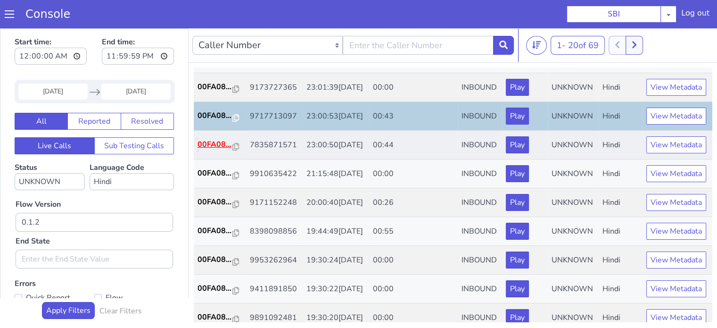
click at [214, 150] on p "00FA08..." at bounding box center [216, 144] width 36 height 11
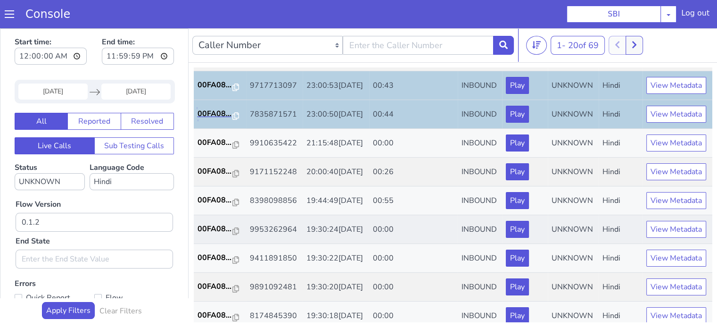
scroll to position [94, 0]
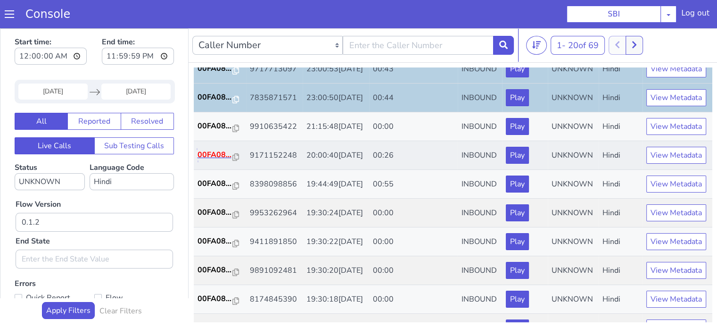
click at [215, 160] on p "00FA08..." at bounding box center [216, 154] width 36 height 11
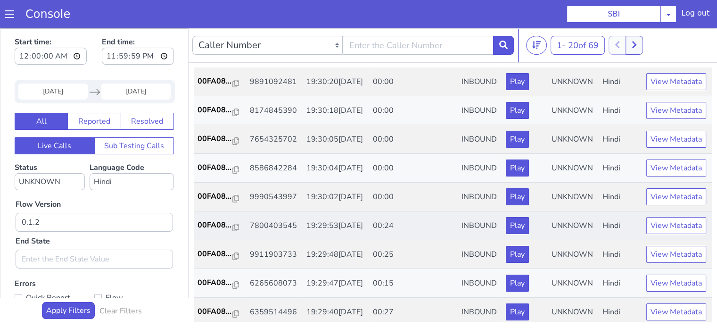
scroll to position [467, 0]
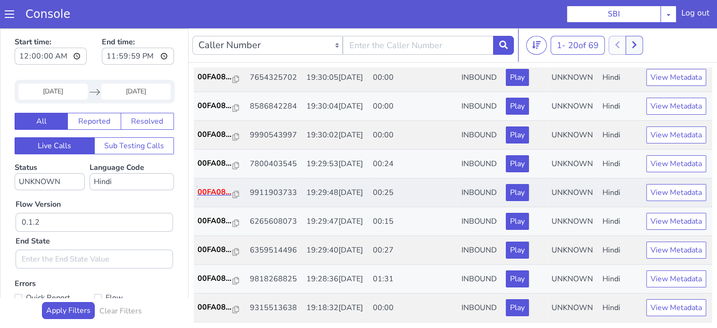
click at [200, 186] on p "00FA08..." at bounding box center [216, 191] width 36 height 11
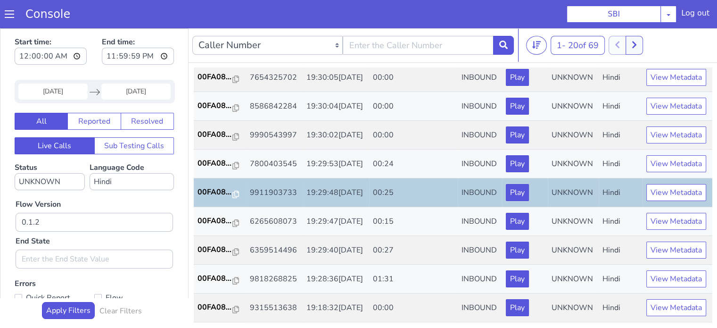
click at [53, 92] on input "08 Aug 2025" at bounding box center [52, 91] width 69 height 16
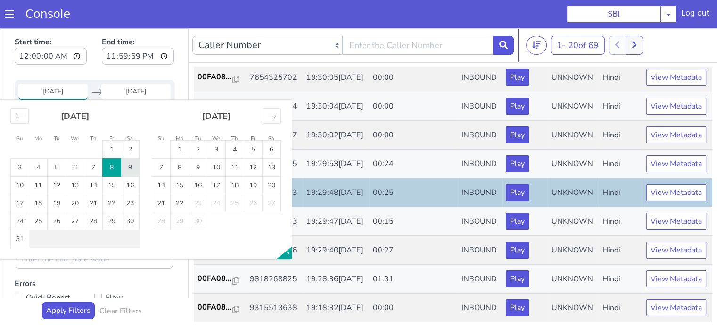
click at [127, 165] on td "9" at bounding box center [130, 167] width 18 height 18
type input "09 Aug 2025"
click at [127, 165] on td "9" at bounding box center [130, 167] width 18 height 18
type input "09 Aug 2025"
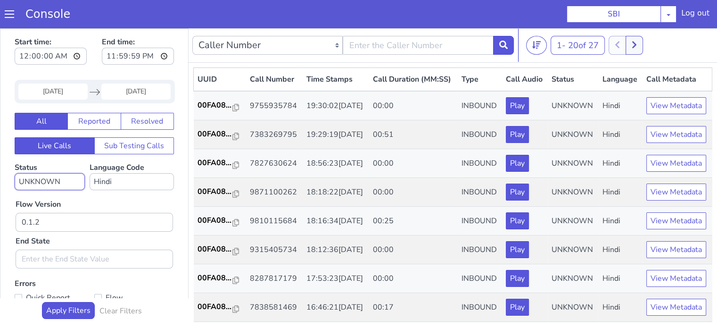
click at [45, 178] on select "No status selected HANGUP USER_HANGUP TRANSFER UNKNOWN" at bounding box center [50, 181] width 70 height 17
select select "TRANSFER"
click at [15, 173] on select "No status selected HANGUP USER_HANGUP TRANSFER UNKNOWN" at bounding box center [50, 181] width 70 height 17
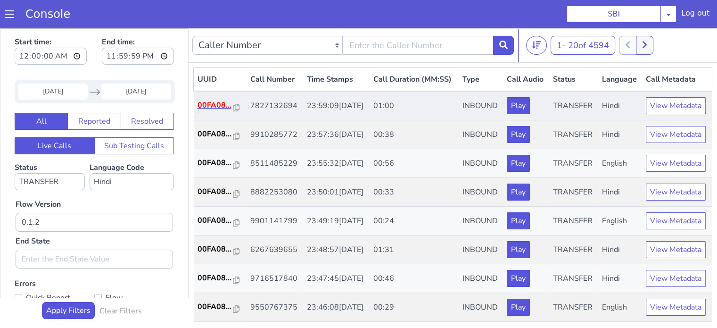
click at [205, 111] on p "00FA08..." at bounding box center [216, 104] width 36 height 11
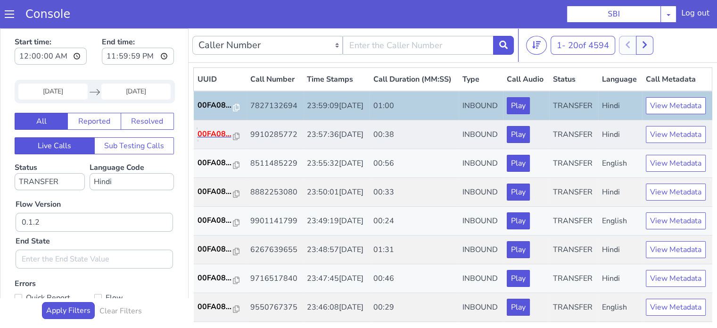
click at [209, 140] on p "00FA08..." at bounding box center [216, 133] width 36 height 11
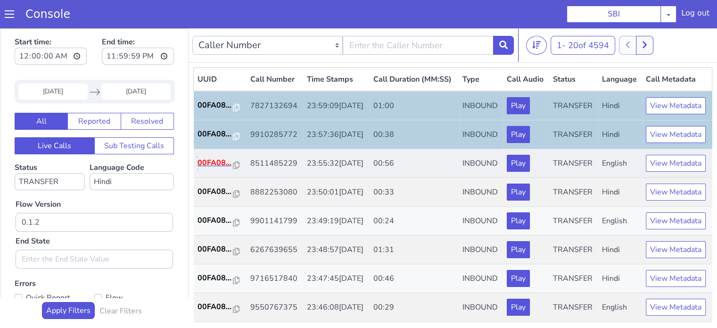
click at [206, 168] on p "00FA08..." at bounding box center [216, 162] width 36 height 11
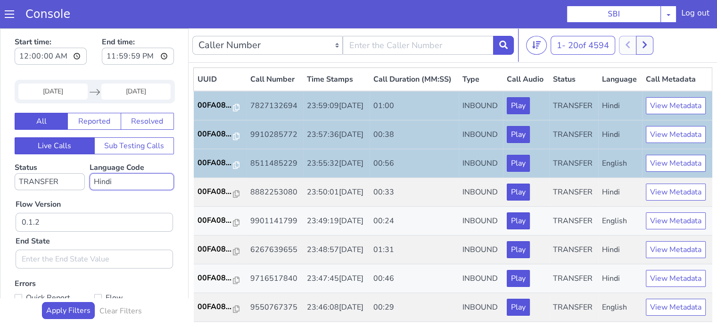
click at [117, 179] on select "No language selected Hindi English Tamil Telugu Kanada Marathi Malayalam Gujara…" at bounding box center [132, 181] width 84 height 17
click at [90, 173] on select "No language selected Hindi English Tamil Telugu Kanada Marathi Malayalam Gujara…" at bounding box center [132, 181] width 84 height 17
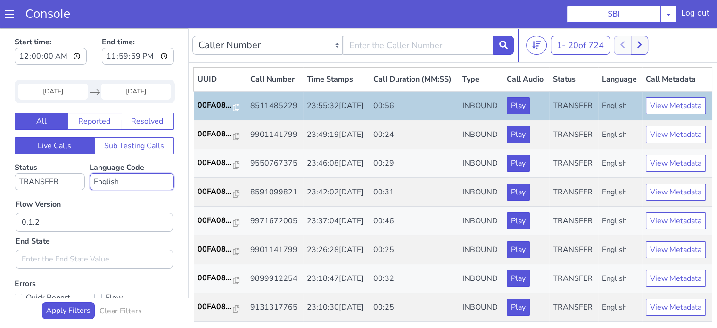
click at [111, 181] on select "No language selected Hindi English Tamil Telugu Kanada Marathi Malayalam Gujara…" at bounding box center [132, 181] width 84 height 17
select select "hi"
click at [90, 173] on select "No language selected Hindi English Tamil Telugu Kanada Marathi Malayalam Gujara…" at bounding box center [132, 181] width 84 height 17
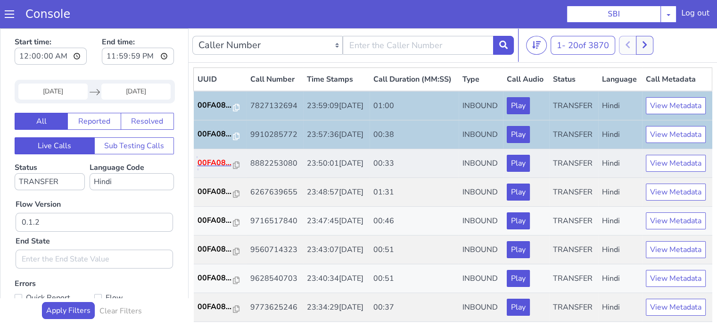
click at [217, 168] on p "00FA08..." at bounding box center [216, 162] width 36 height 11
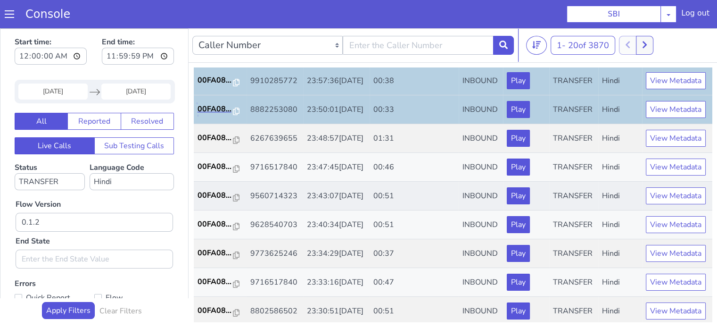
scroll to position [94, 0]
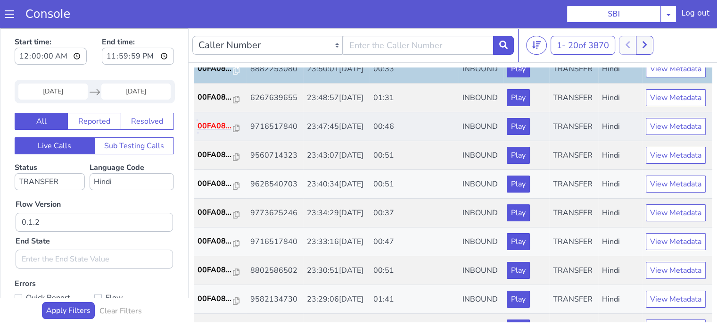
click at [216, 132] on p "00FA08..." at bounding box center [216, 125] width 36 height 11
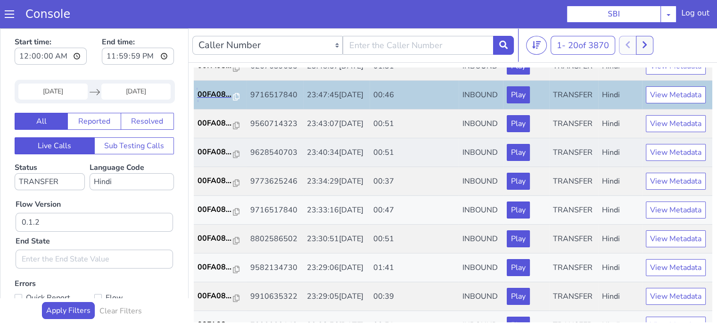
scroll to position [141, 0]
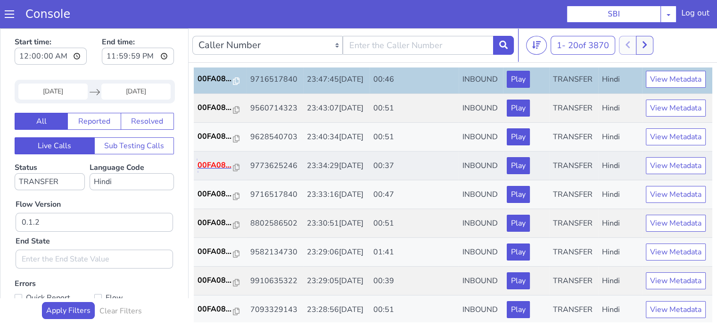
click at [218, 171] on p "00FA08..." at bounding box center [216, 164] width 36 height 11
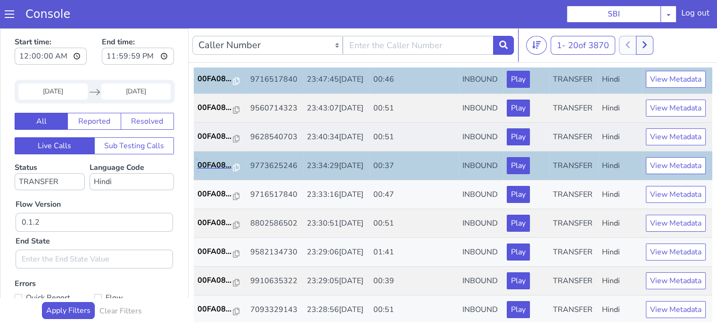
scroll to position [236, 0]
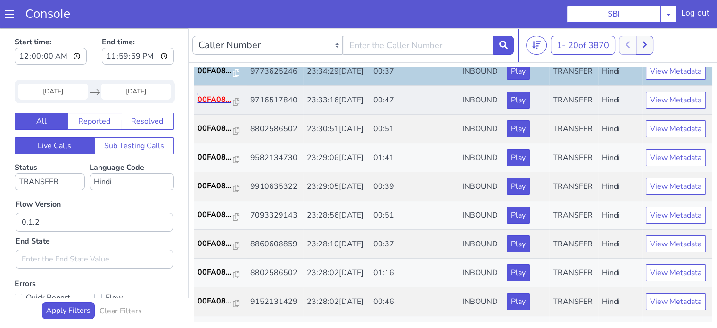
click at [213, 105] on p "00FA08..." at bounding box center [216, 99] width 36 height 11
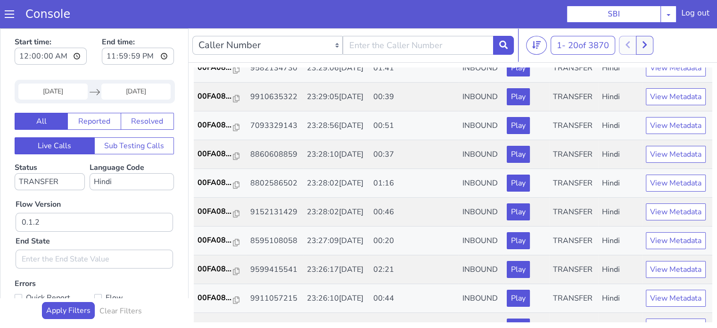
scroll to position [330, 0]
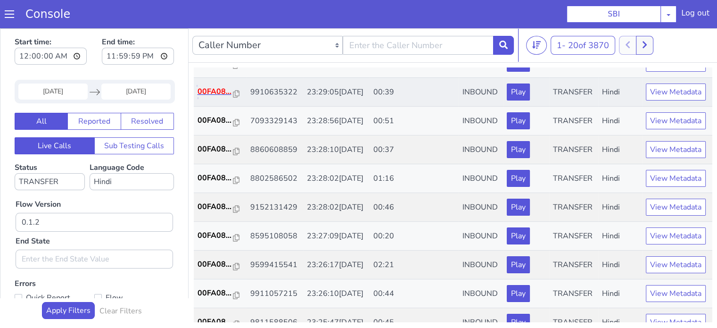
click at [222, 97] on p "00FA08..." at bounding box center [216, 91] width 36 height 11
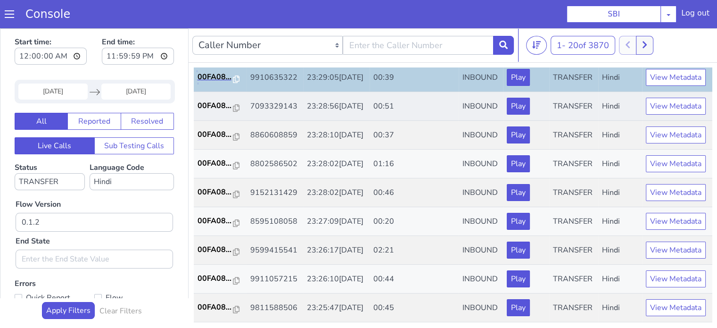
scroll to position [377, 0]
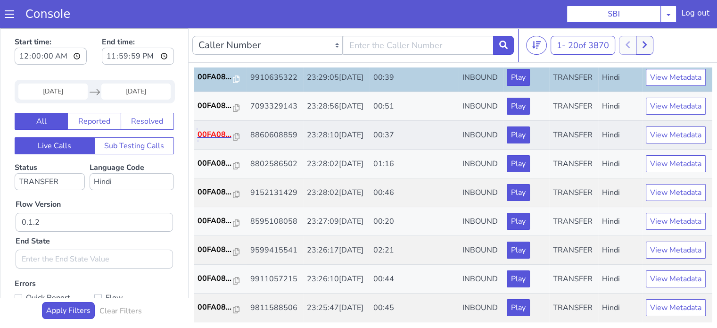
click at [205, 140] on p "00FA08..." at bounding box center [216, 134] width 36 height 11
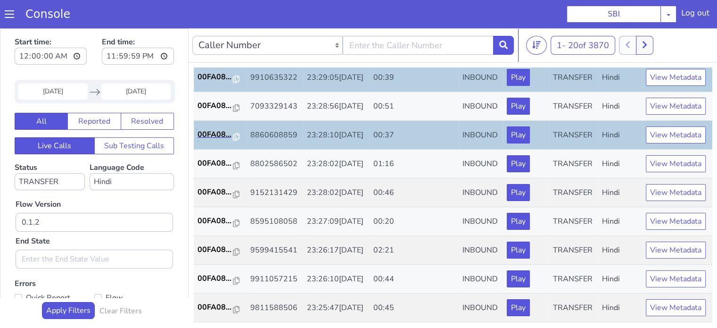
scroll to position [424, 0]
click at [217, 169] on p "00FA08..." at bounding box center [216, 162] width 36 height 11
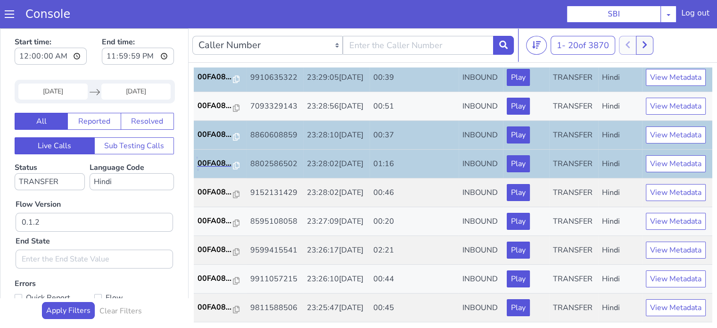
scroll to position [467, 0]
click at [224, 186] on p "00FA08..." at bounding box center [216, 191] width 36 height 11
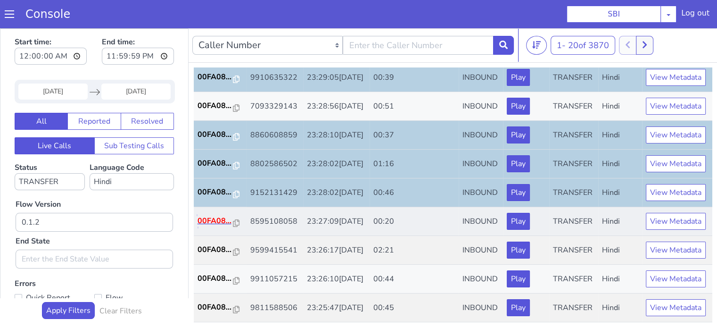
click at [208, 215] on p "00FA08..." at bounding box center [216, 220] width 36 height 11
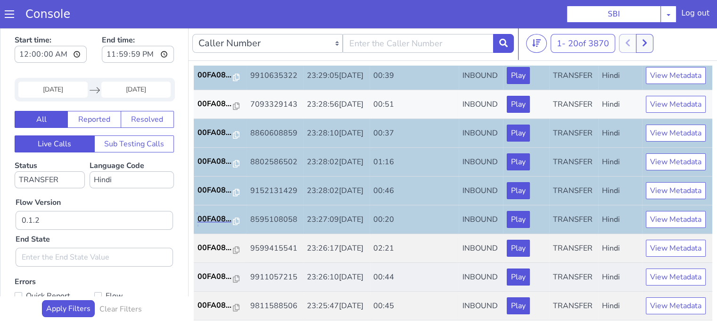
scroll to position [2, 0]
click at [215, 272] on p "00FA08..." at bounding box center [216, 275] width 36 height 11
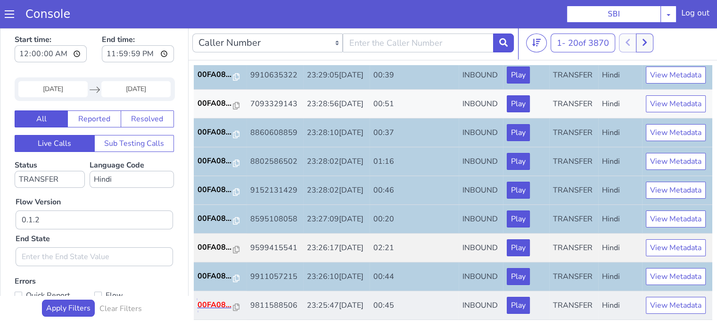
click at [216, 302] on p "00FA08..." at bounding box center [216, 304] width 36 height 11
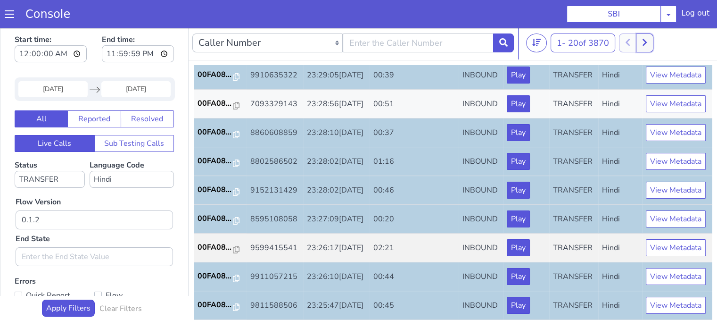
click at [653, 46] on button at bounding box center [644, 42] width 17 height 19
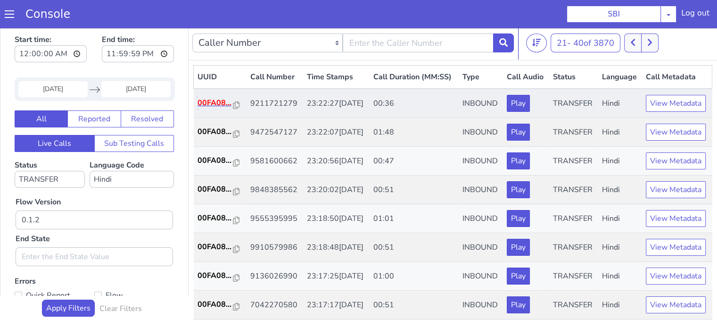
click at [201, 108] on p "00FA08..." at bounding box center [216, 102] width 36 height 11
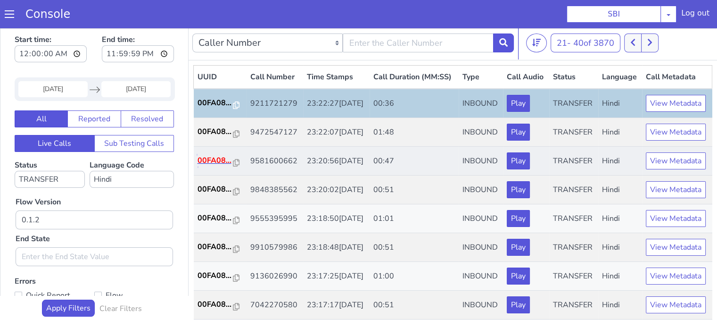
click at [217, 166] on p "00FA08..." at bounding box center [216, 160] width 36 height 11
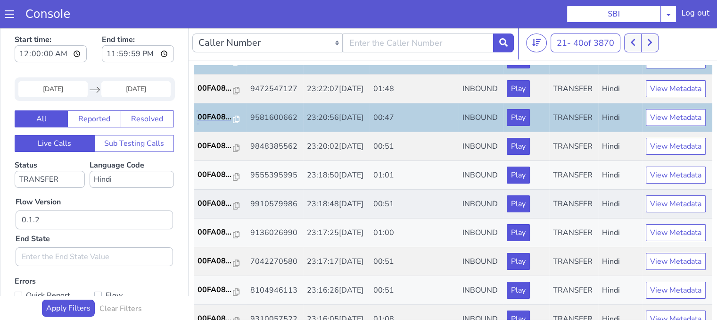
scroll to position [94, 0]
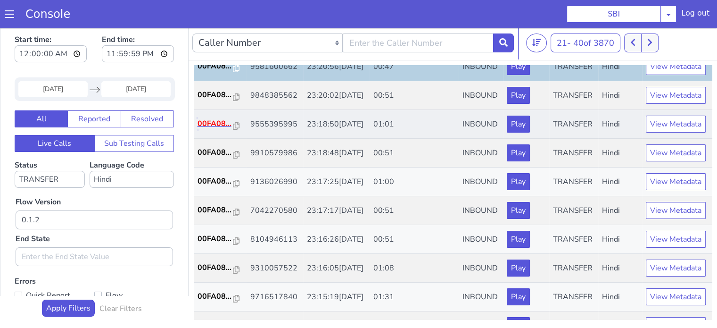
click at [211, 129] on p "00FA08..." at bounding box center [216, 123] width 36 height 11
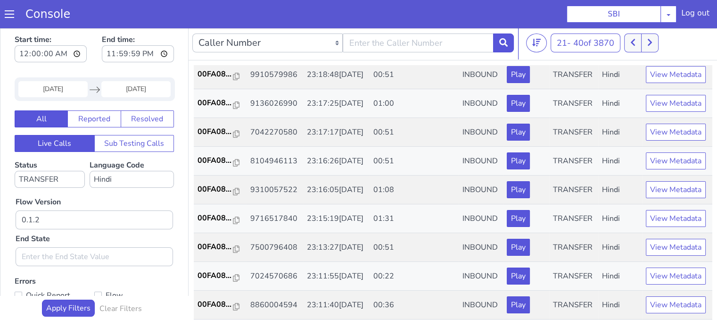
scroll to position [189, 0]
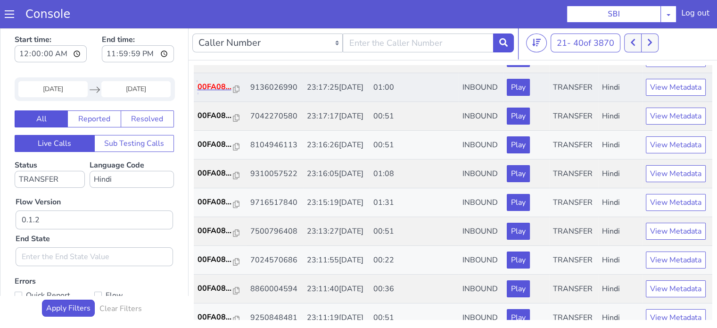
click at [221, 92] on p "00FA08..." at bounding box center [216, 86] width 36 height 11
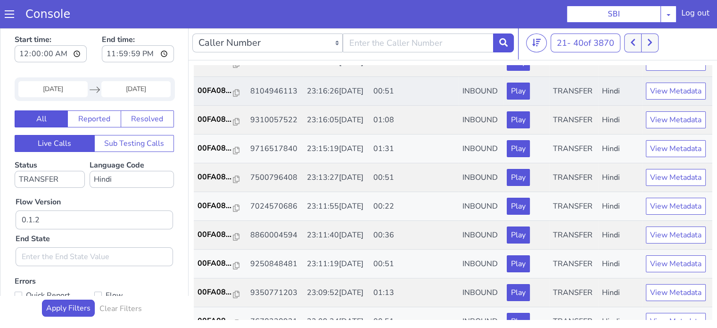
scroll to position [283, 0]
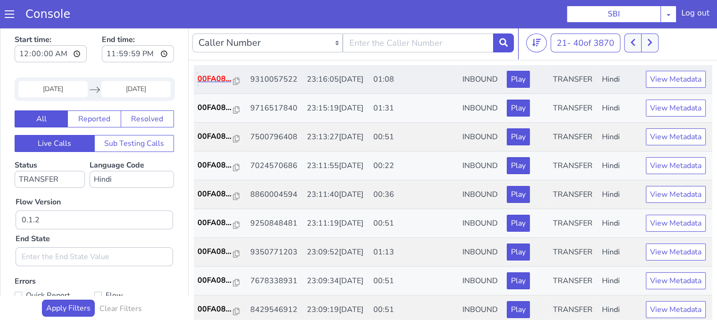
click at [222, 84] on p "00FA08..." at bounding box center [216, 78] width 36 height 11
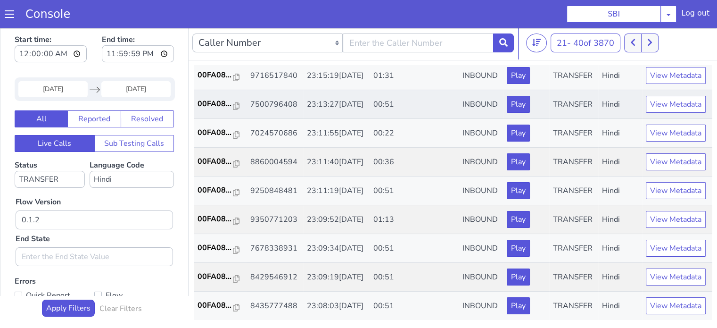
scroll to position [330, 0]
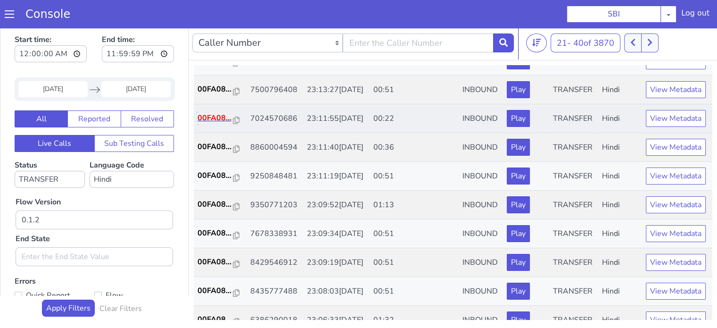
click at [217, 124] on p "00FA08..." at bounding box center [216, 117] width 36 height 11
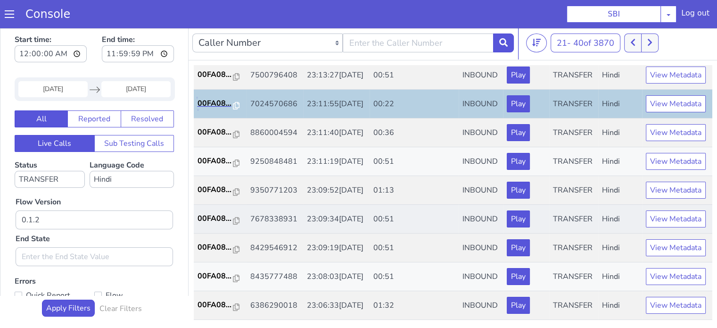
scroll to position [424, 0]
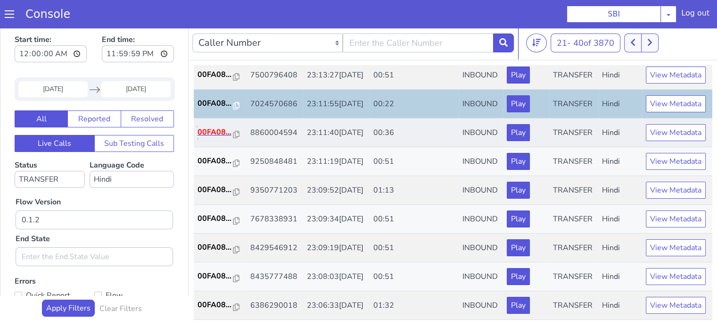
click at [221, 138] on p "00FA08..." at bounding box center [216, 131] width 36 height 11
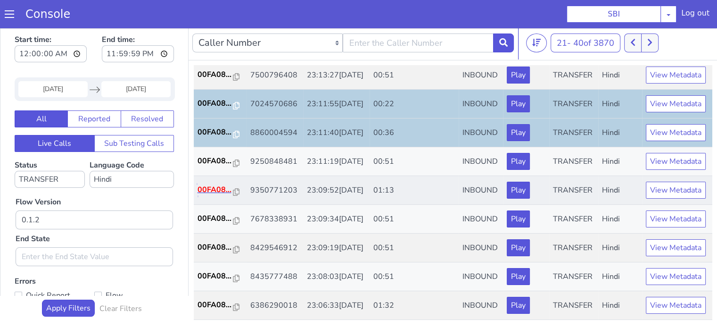
click at [212, 195] on p "00FA08..." at bounding box center [216, 189] width 36 height 11
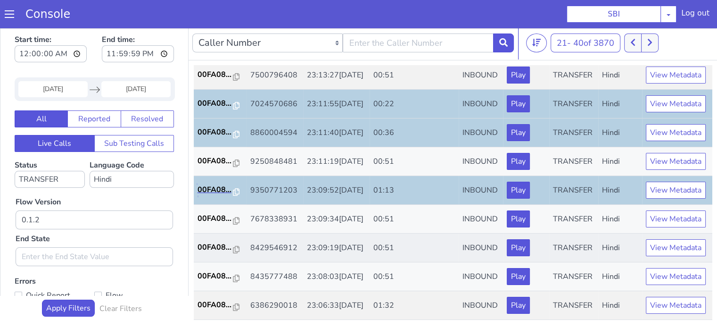
scroll to position [467, 0]
click at [652, 44] on icon at bounding box center [649, 42] width 5 height 8
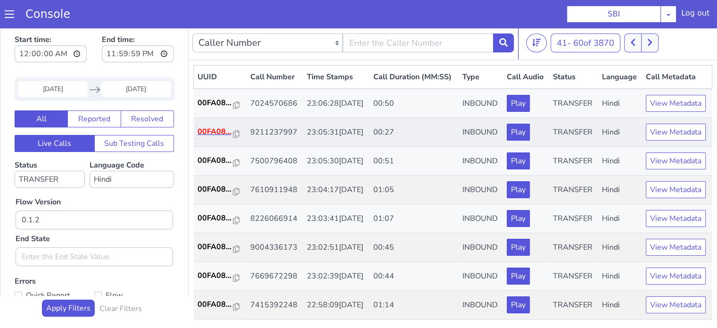
click at [219, 137] on p "00FA08..." at bounding box center [216, 131] width 36 height 11
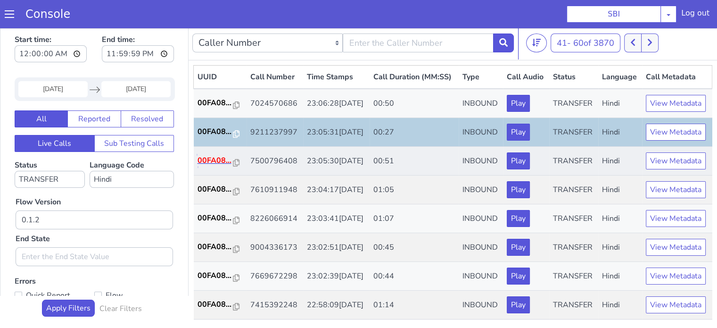
click at [217, 166] on p "00FA08..." at bounding box center [216, 160] width 36 height 11
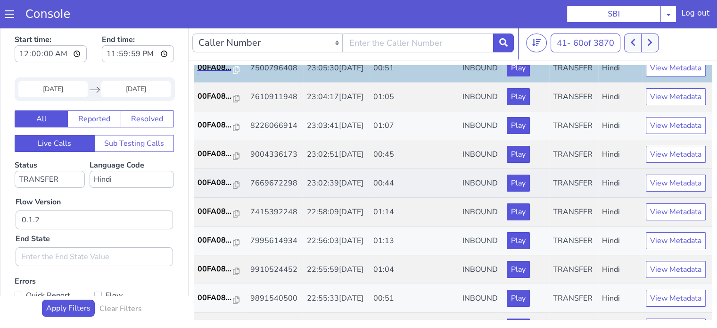
scroll to position [94, 0]
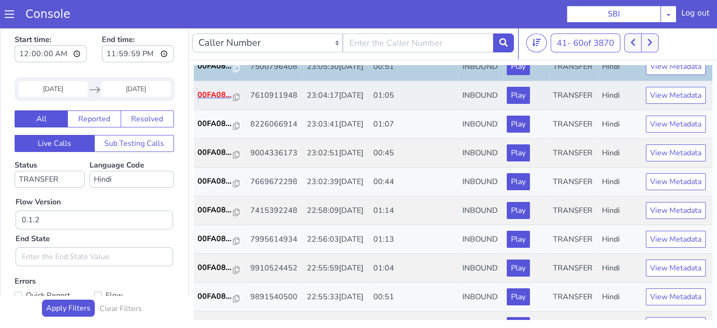
click at [218, 100] on p "00FA08..." at bounding box center [216, 94] width 36 height 11
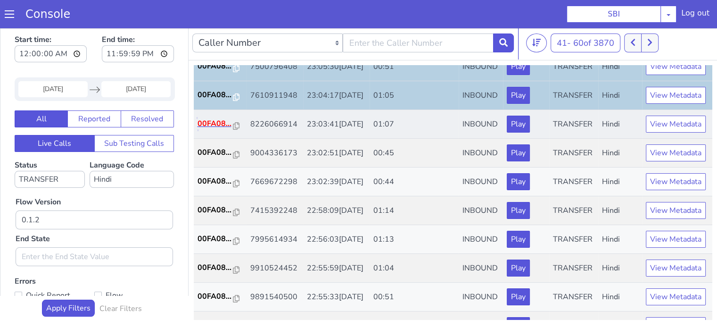
click at [219, 129] on p "00FA08..." at bounding box center [216, 123] width 36 height 11
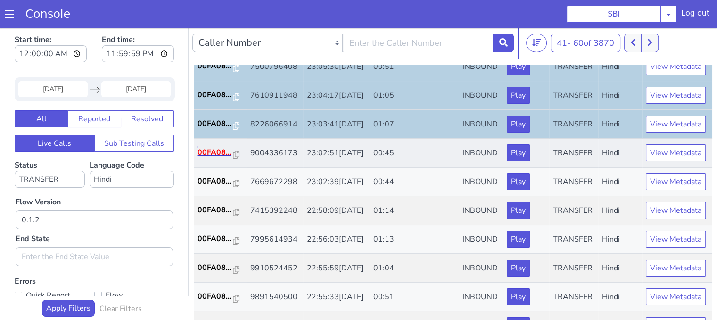
click at [219, 158] on p "00FA08..." at bounding box center [216, 152] width 36 height 11
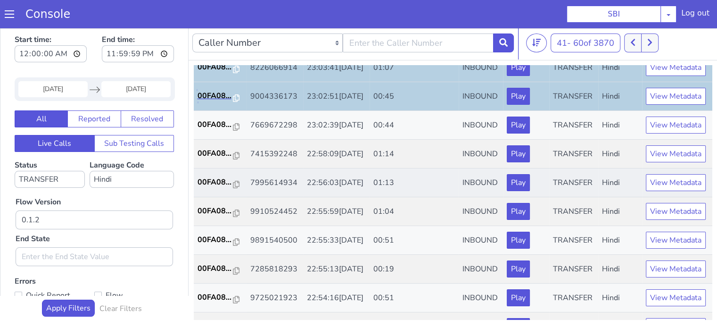
scroll to position [189, 0]
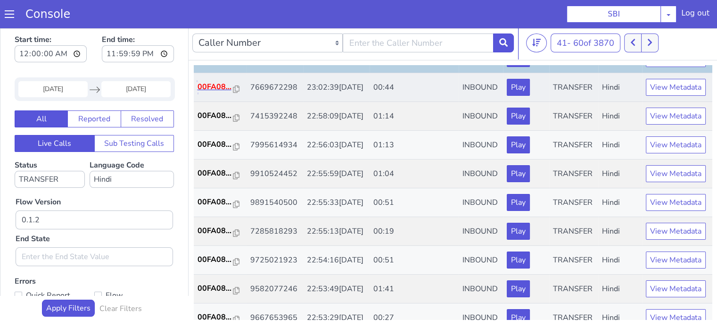
click at [212, 92] on p "00FA08..." at bounding box center [216, 86] width 36 height 11
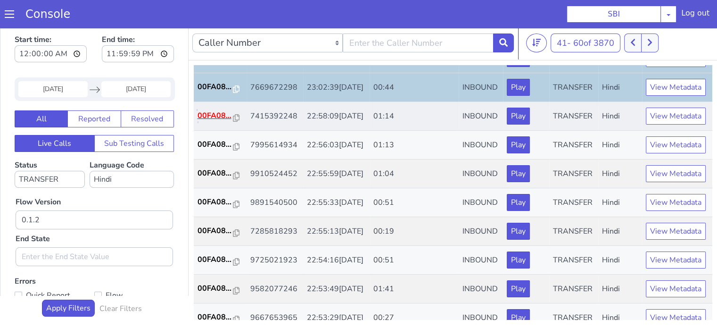
click at [208, 121] on p "00FA08..." at bounding box center [216, 115] width 36 height 11
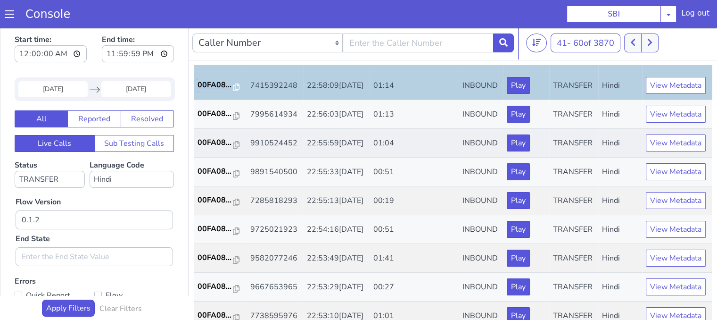
scroll to position [236, 0]
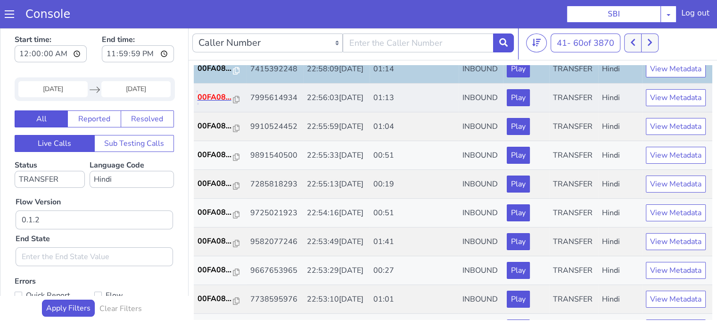
click at [220, 103] on p "00FA08..." at bounding box center [216, 96] width 36 height 11
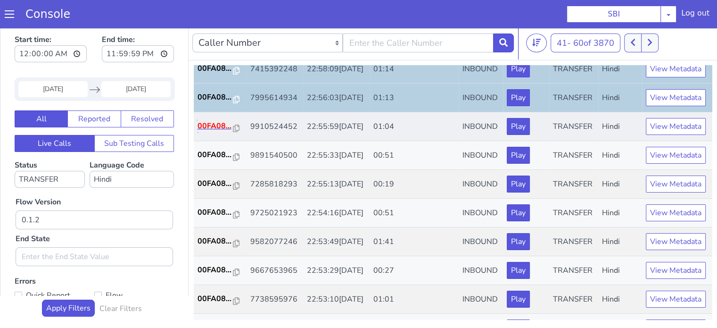
click at [216, 132] on p "00FA08..." at bounding box center [216, 125] width 36 height 11
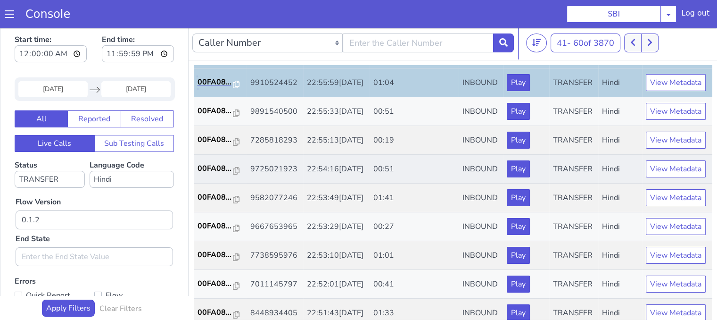
scroll to position [330, 0]
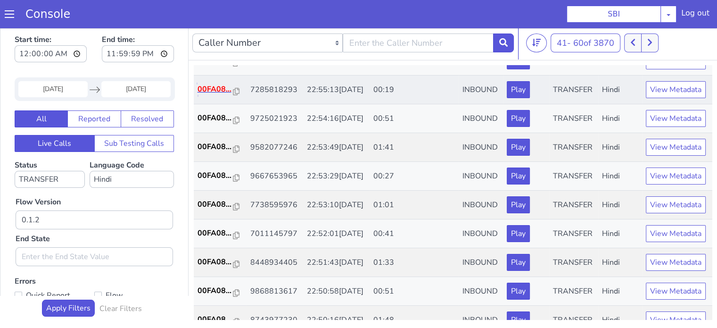
click at [210, 95] on p "00FA08..." at bounding box center [216, 88] width 36 height 11
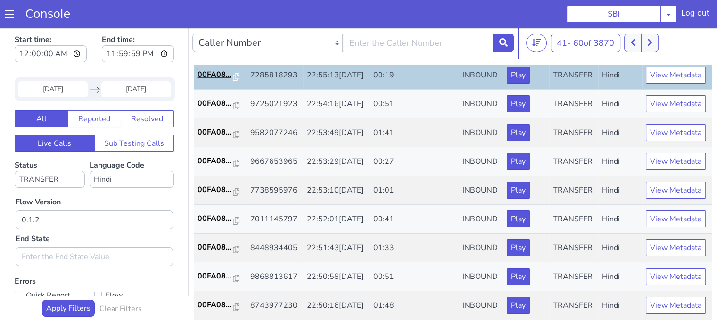
scroll to position [424, 0]
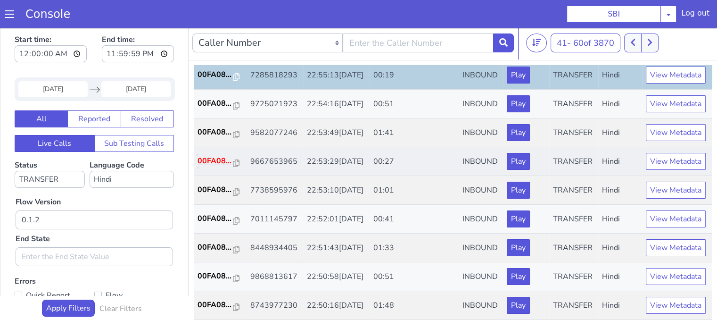
click at [211, 166] on p "00FA08..." at bounding box center [216, 160] width 36 height 11
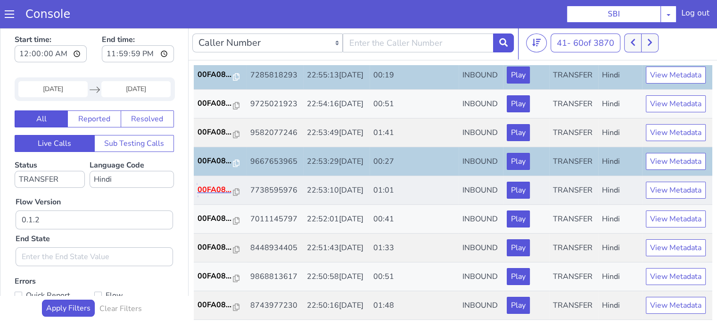
click at [212, 195] on p "00FA08..." at bounding box center [216, 189] width 36 height 11
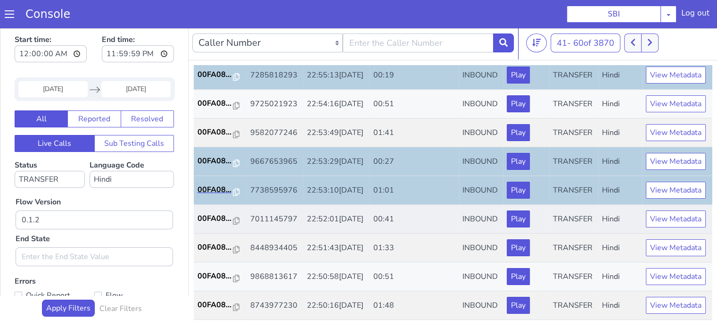
scroll to position [467, 0]
click at [217, 213] on p "00FA08..." at bounding box center [216, 218] width 36 height 11
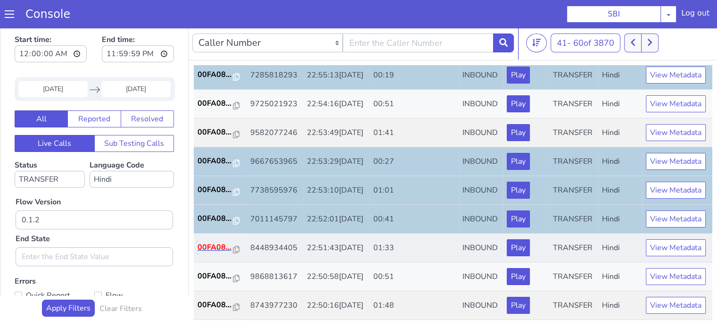
click at [218, 241] on p "00FA08..." at bounding box center [216, 246] width 36 height 11
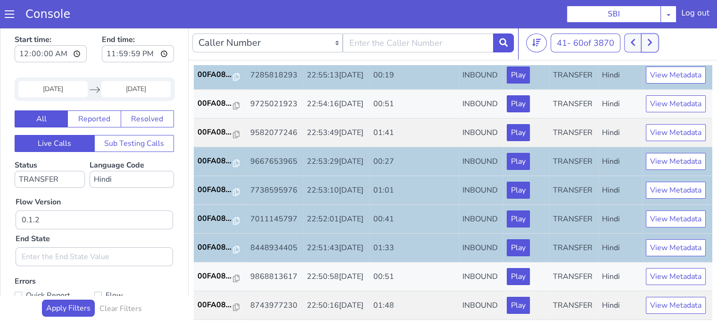
click at [658, 50] on button at bounding box center [649, 42] width 17 height 19
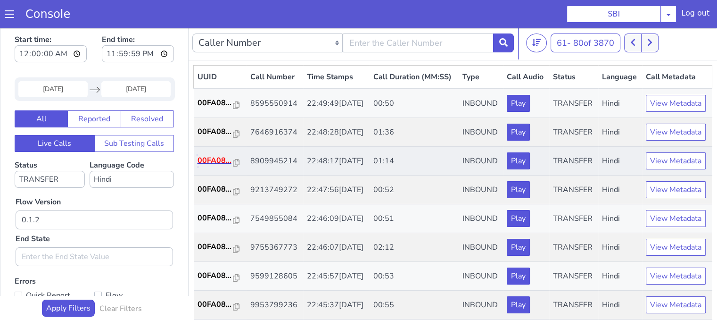
click at [216, 166] on p "00FA08..." at bounding box center [216, 160] width 36 height 11
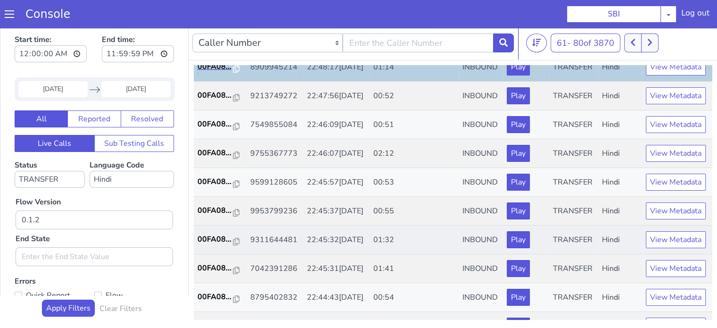
scroll to position [94, 0]
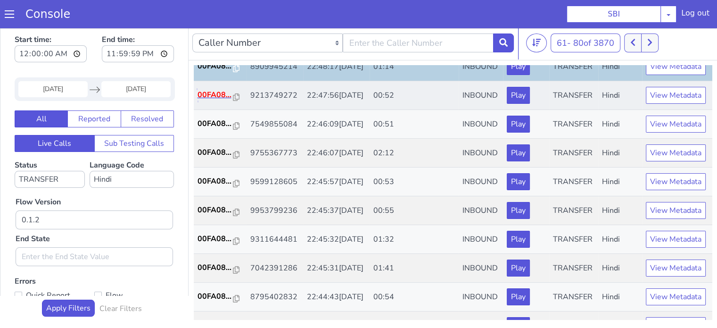
click at [221, 100] on p "00FA08..." at bounding box center [216, 94] width 36 height 11
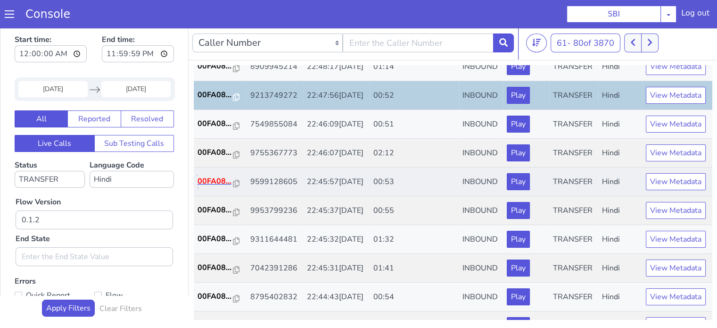
click at [207, 187] on p "00FA08..." at bounding box center [216, 180] width 36 height 11
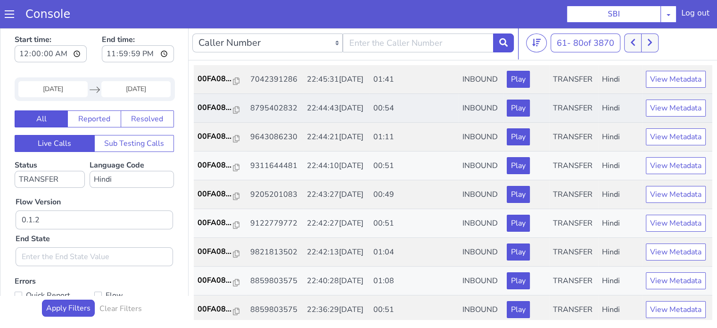
scroll to position [236, 0]
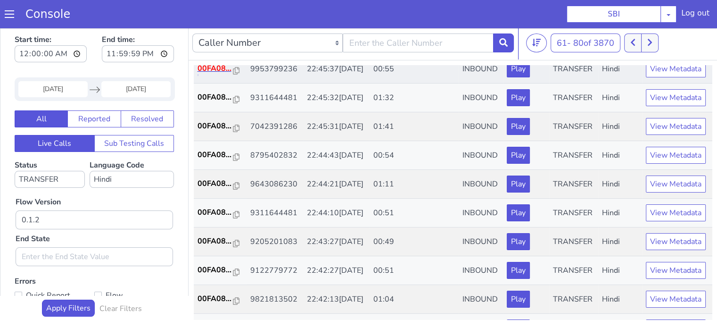
click at [219, 74] on p "00FA08..." at bounding box center [216, 68] width 36 height 11
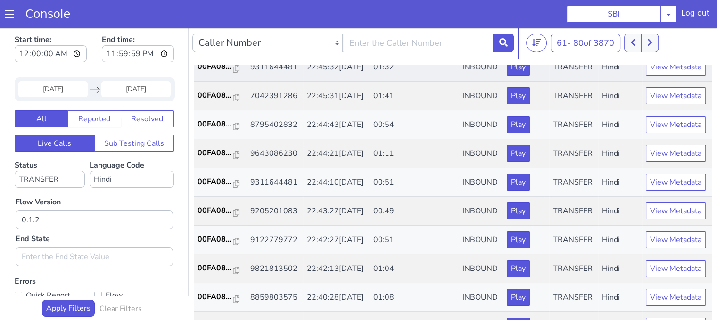
scroll to position [283, 0]
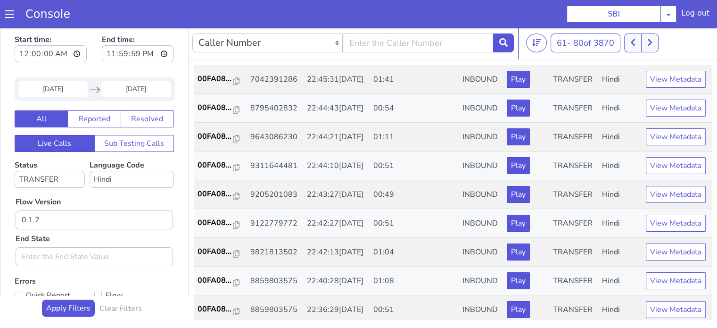
click at [222, 56] on p "00FA08..." at bounding box center [216, 49] width 36 height 11
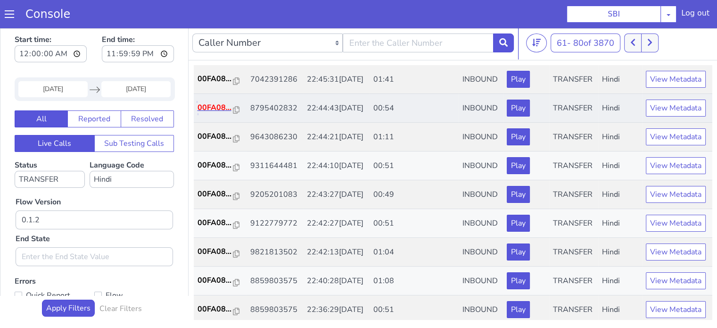
click at [226, 113] on p "00FA08..." at bounding box center [216, 107] width 36 height 11
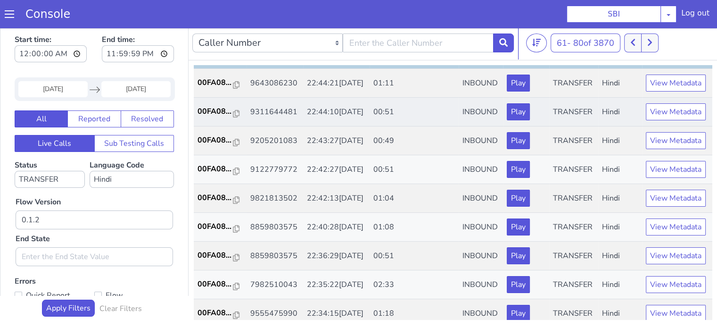
scroll to position [377, 0]
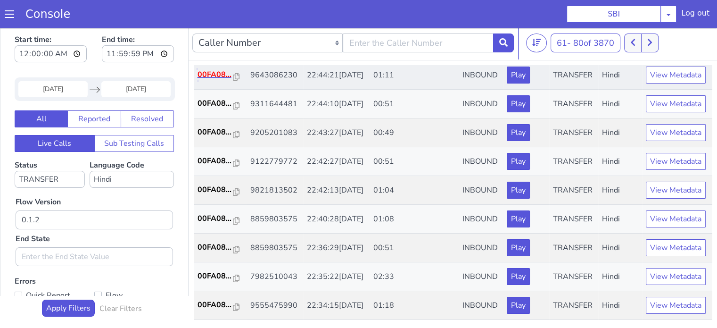
click at [220, 80] on p "00FA08..." at bounding box center [216, 74] width 36 height 11
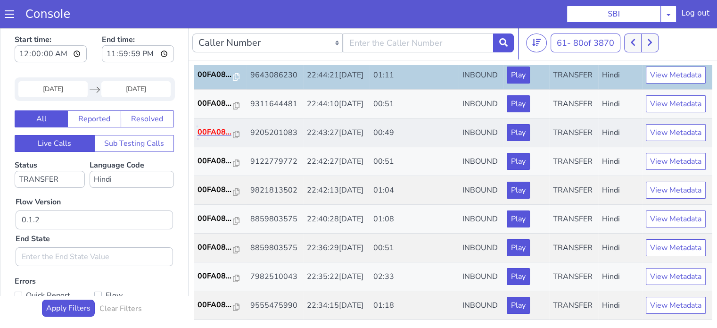
click at [212, 138] on p "00FA08..." at bounding box center [216, 131] width 36 height 11
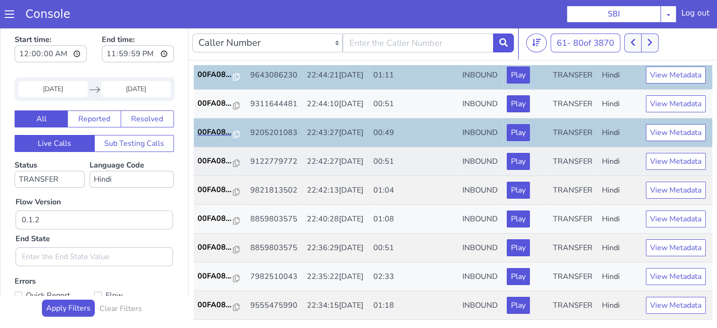
scroll to position [424, 0]
click at [205, 166] on p "00FA08..." at bounding box center [216, 160] width 36 height 11
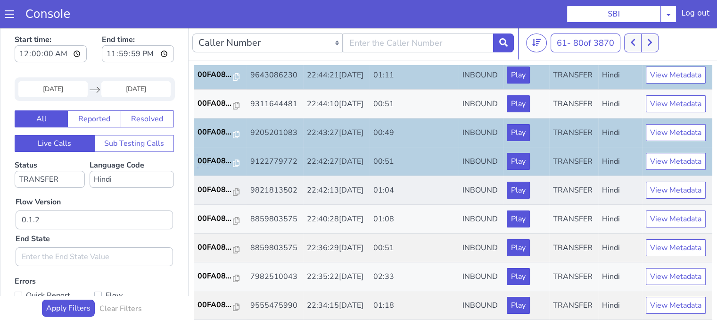
scroll to position [467, 0]
click at [219, 184] on p "00FA08..." at bounding box center [216, 189] width 36 height 11
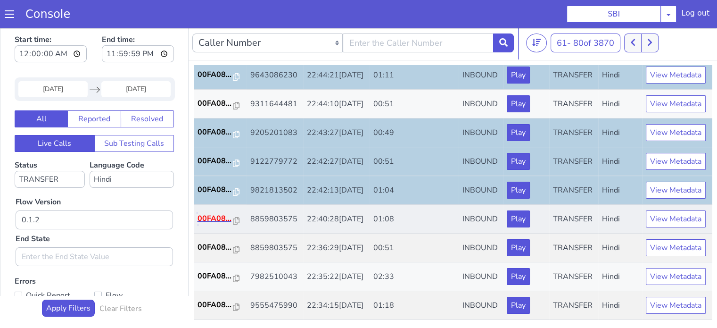
click at [207, 213] on p "00FA08..." at bounding box center [216, 218] width 36 height 11
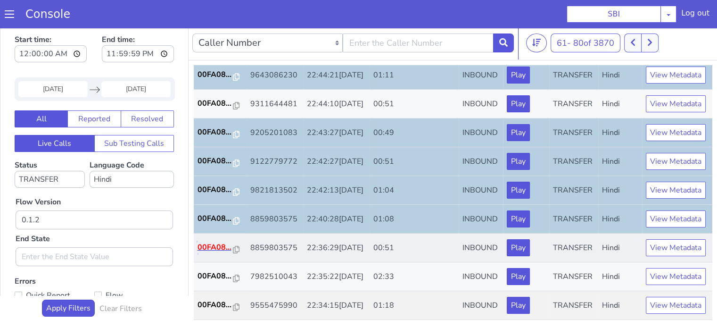
click at [213, 241] on p "00FA08..." at bounding box center [216, 246] width 36 height 11
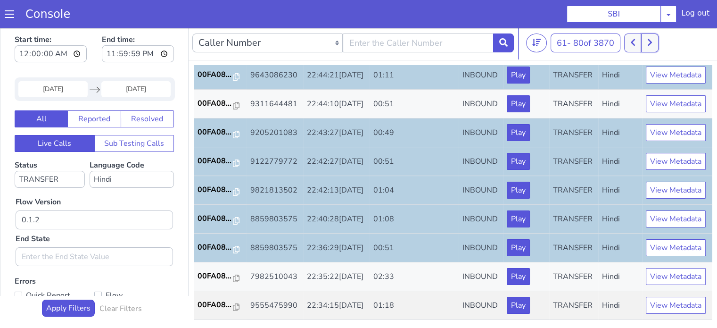
click at [658, 46] on button at bounding box center [649, 42] width 17 height 19
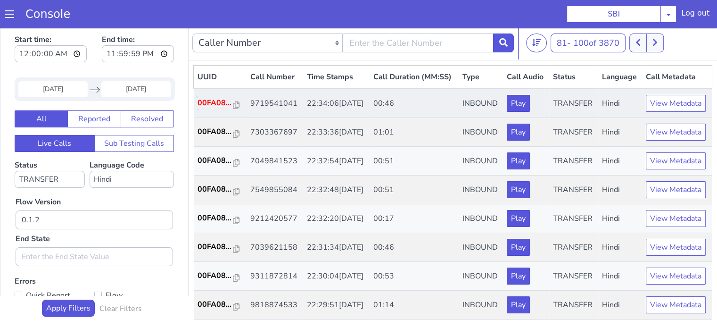
click at [212, 108] on p "00FA08..." at bounding box center [216, 102] width 36 height 11
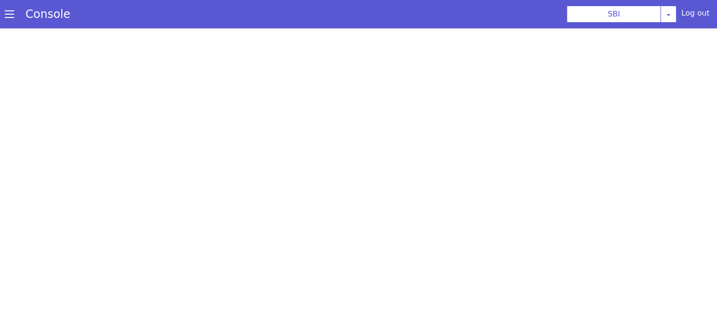
click at [485, 74] on div at bounding box center [358, 177] width 717 height 299
click at [430, 15] on section "Console SBI [PERSON_NAME] Airtel DTH Pilot Airtel POC [PERSON_NAME] Blue NT Ali…" at bounding box center [358, 14] width 717 height 28
